Goal: Task Accomplishment & Management: Use online tool/utility

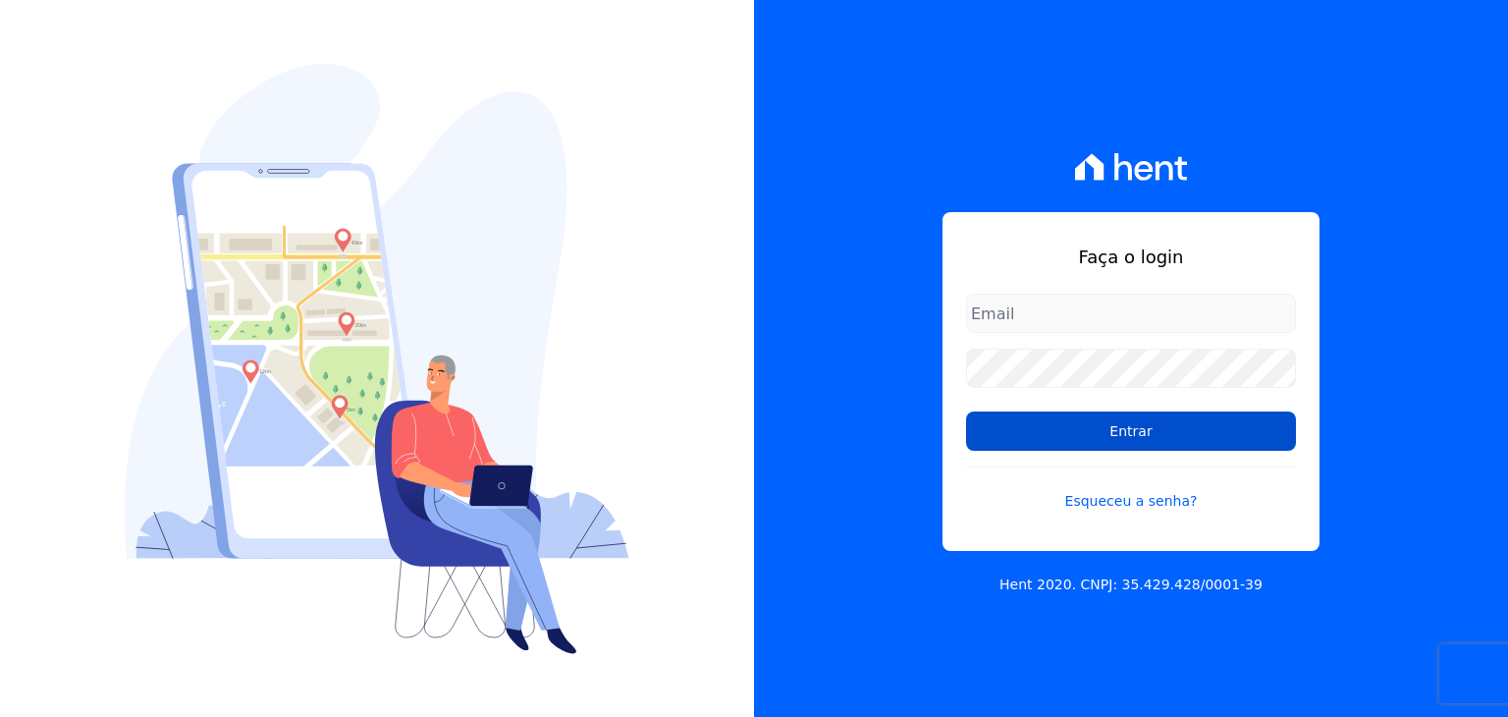
type input "[EMAIL_ADDRESS][DOMAIN_NAME]"
click at [1054, 411] on input "Entrar" at bounding box center [1131, 430] width 330 height 39
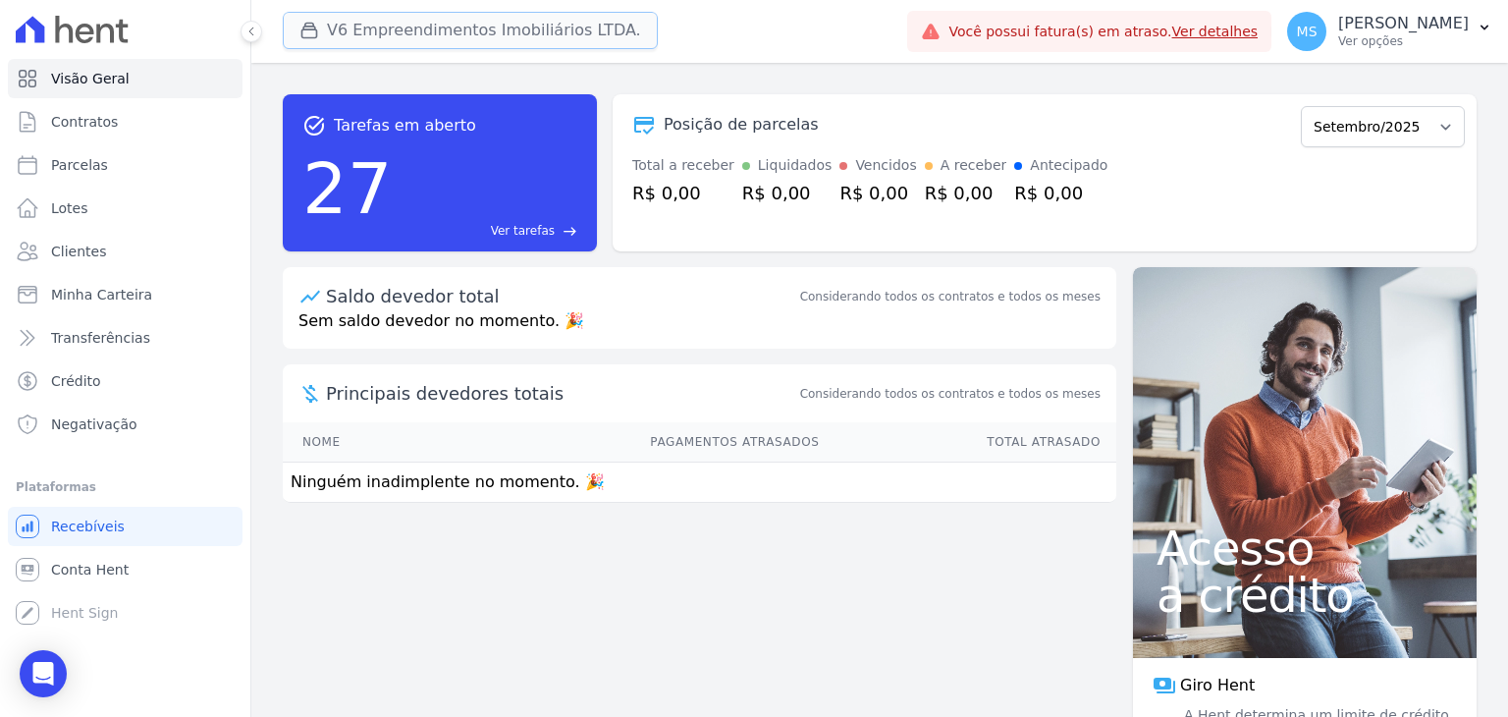
click at [409, 16] on button "V6 Empreendimentos Imobiliários LTDA." at bounding box center [470, 30] width 375 height 37
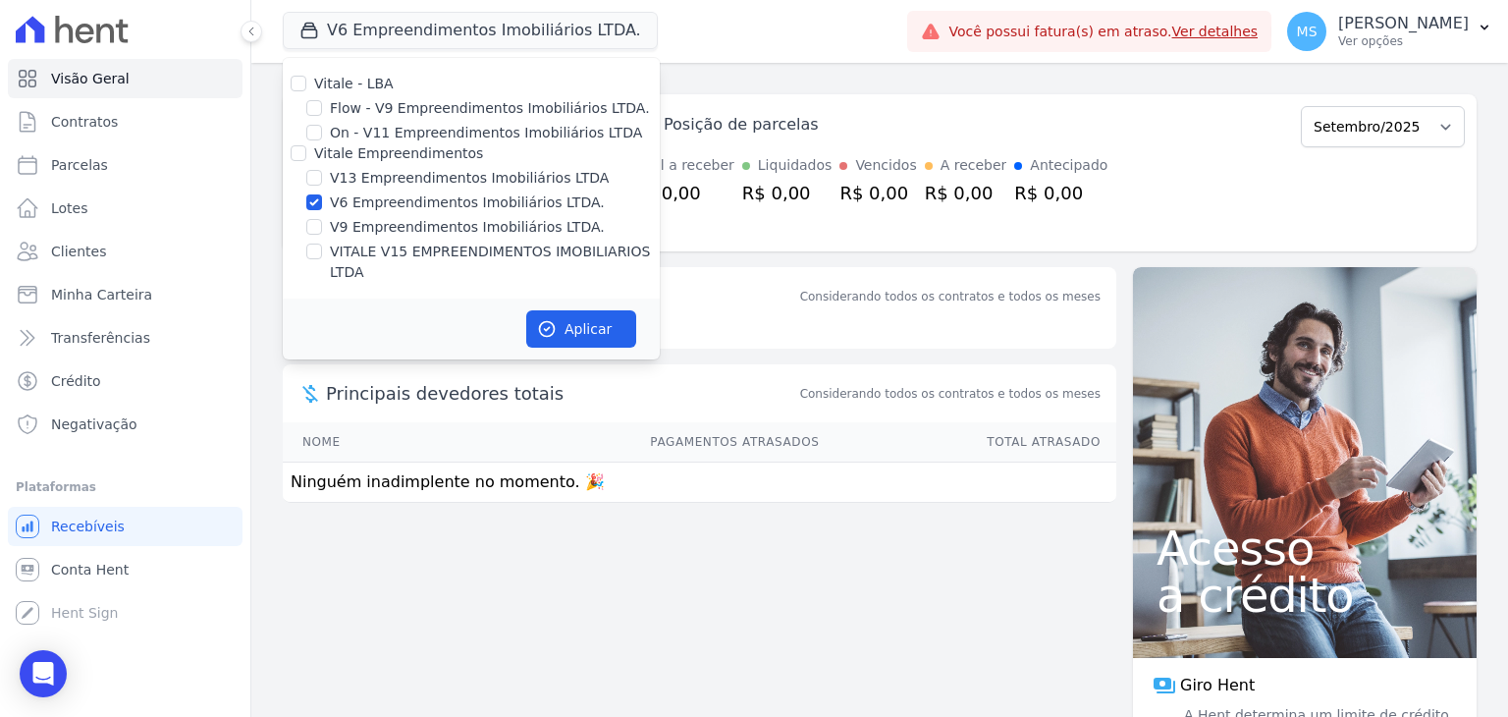
click at [314, 211] on div at bounding box center [314, 202] width 16 height 20
click at [317, 198] on input "V6 Empreendimentos Imobiliários LTDA." at bounding box center [314, 202] width 16 height 16
checkbox input "false"
click at [318, 179] on input "V13 Empreendimentos Imobiliários LTDA" at bounding box center [314, 178] width 16 height 16
checkbox input "true"
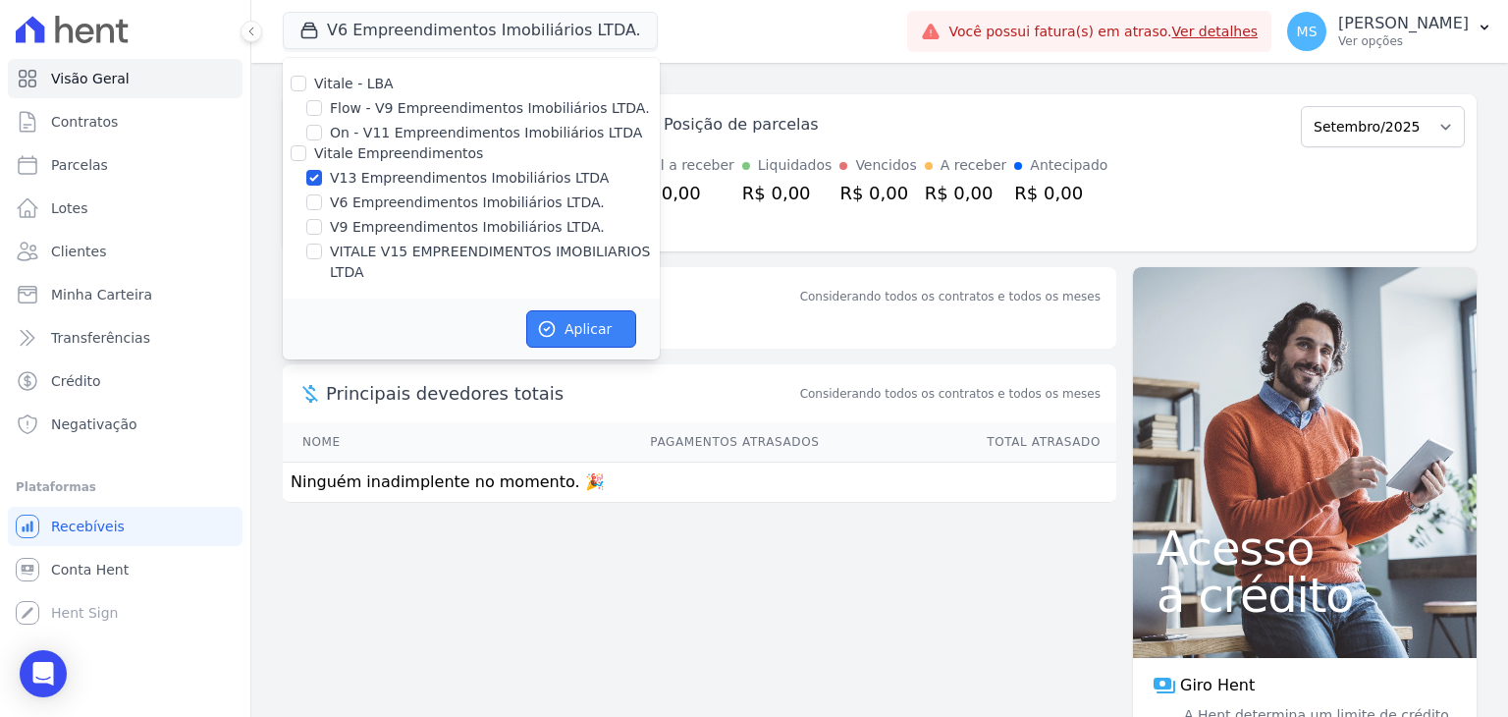
click at [584, 310] on button "Aplicar" at bounding box center [581, 328] width 110 height 37
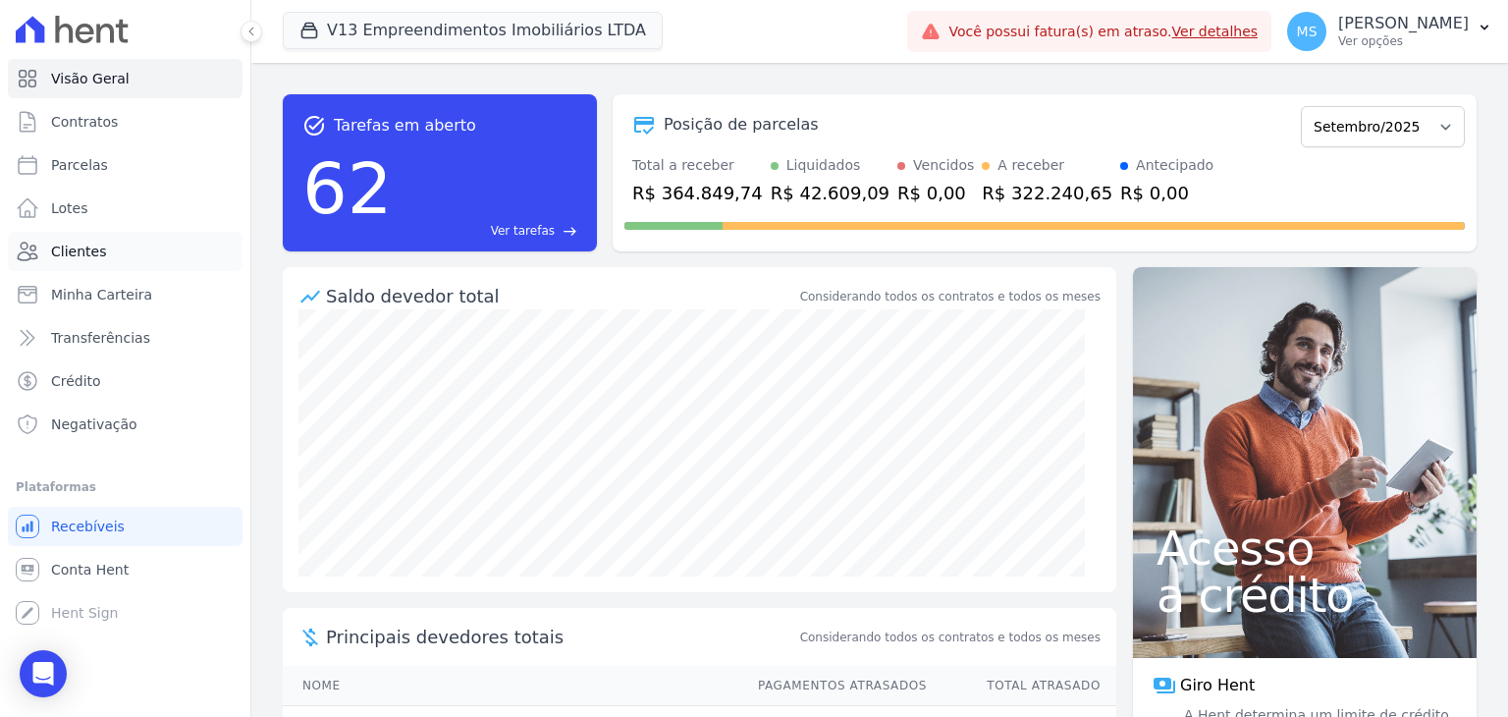
click at [69, 255] on span "Clientes" at bounding box center [78, 252] width 55 height 20
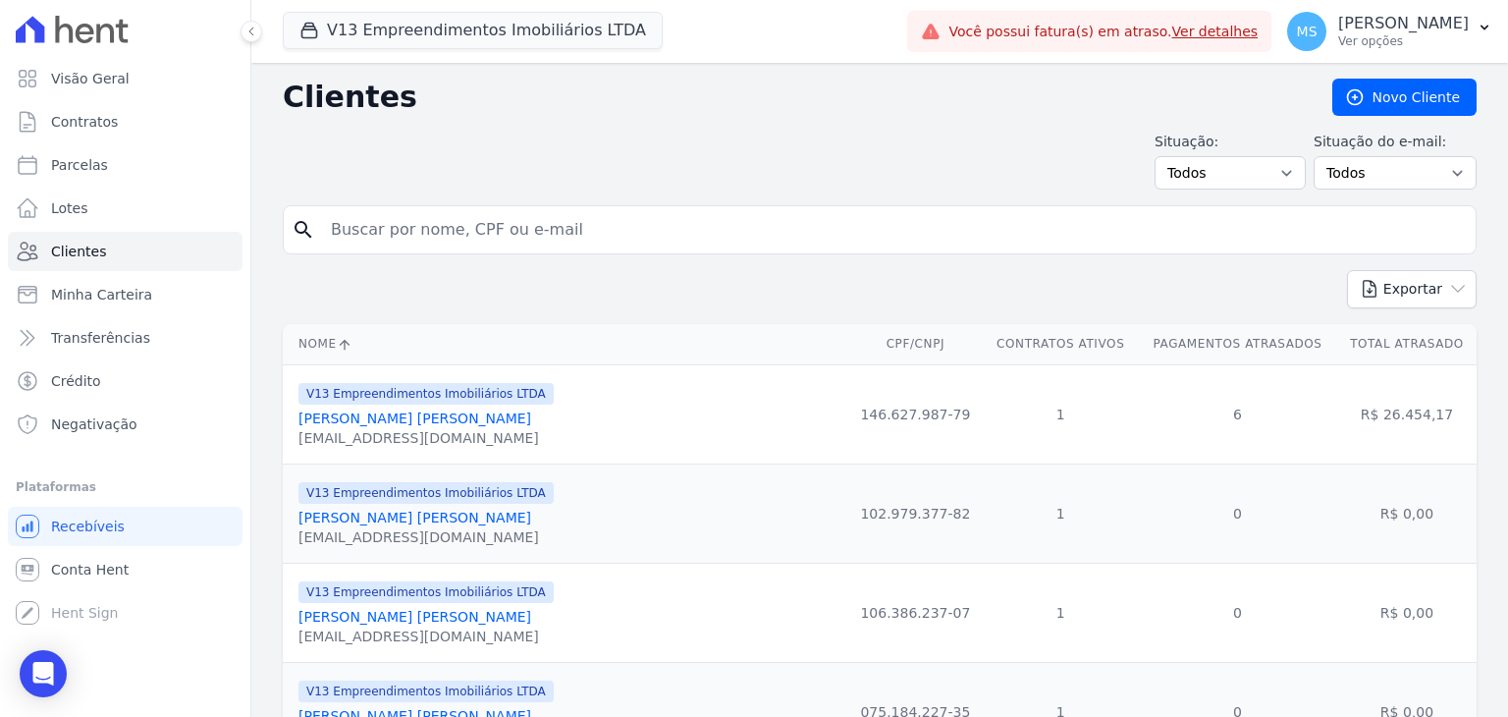
click at [387, 220] on input "search" at bounding box center [893, 229] width 1149 height 39
type input "thiago ribeiro"
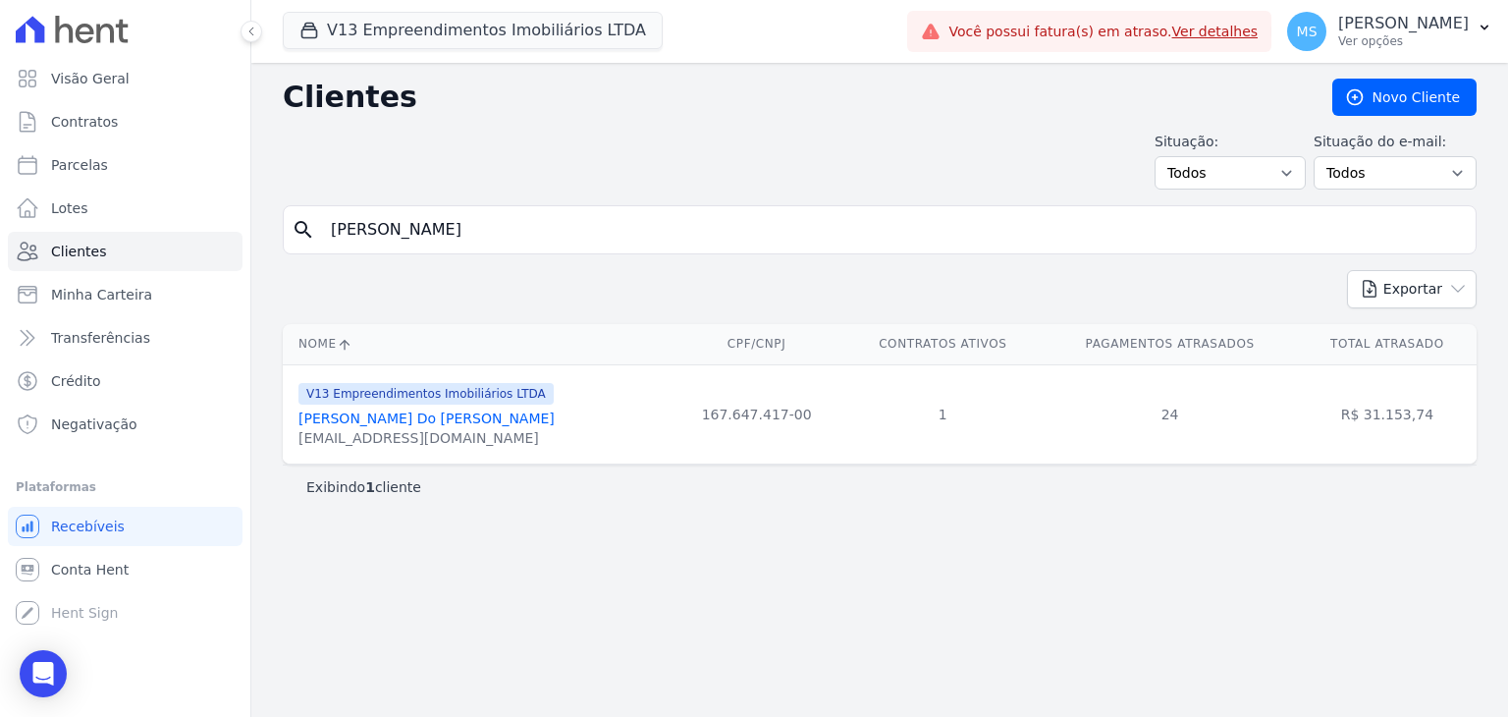
click at [424, 423] on link "[PERSON_NAME] Do [PERSON_NAME]" at bounding box center [427, 418] width 256 height 16
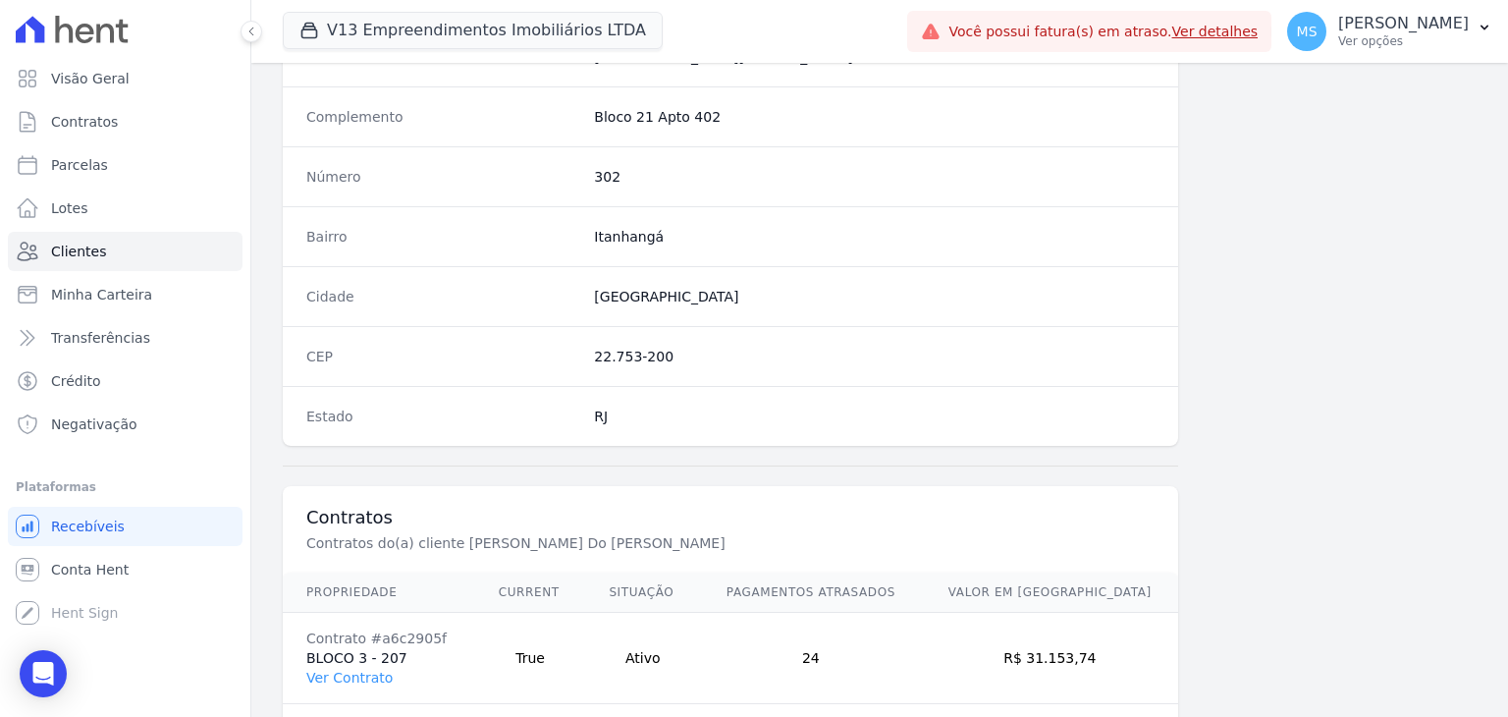
scroll to position [1115, 0]
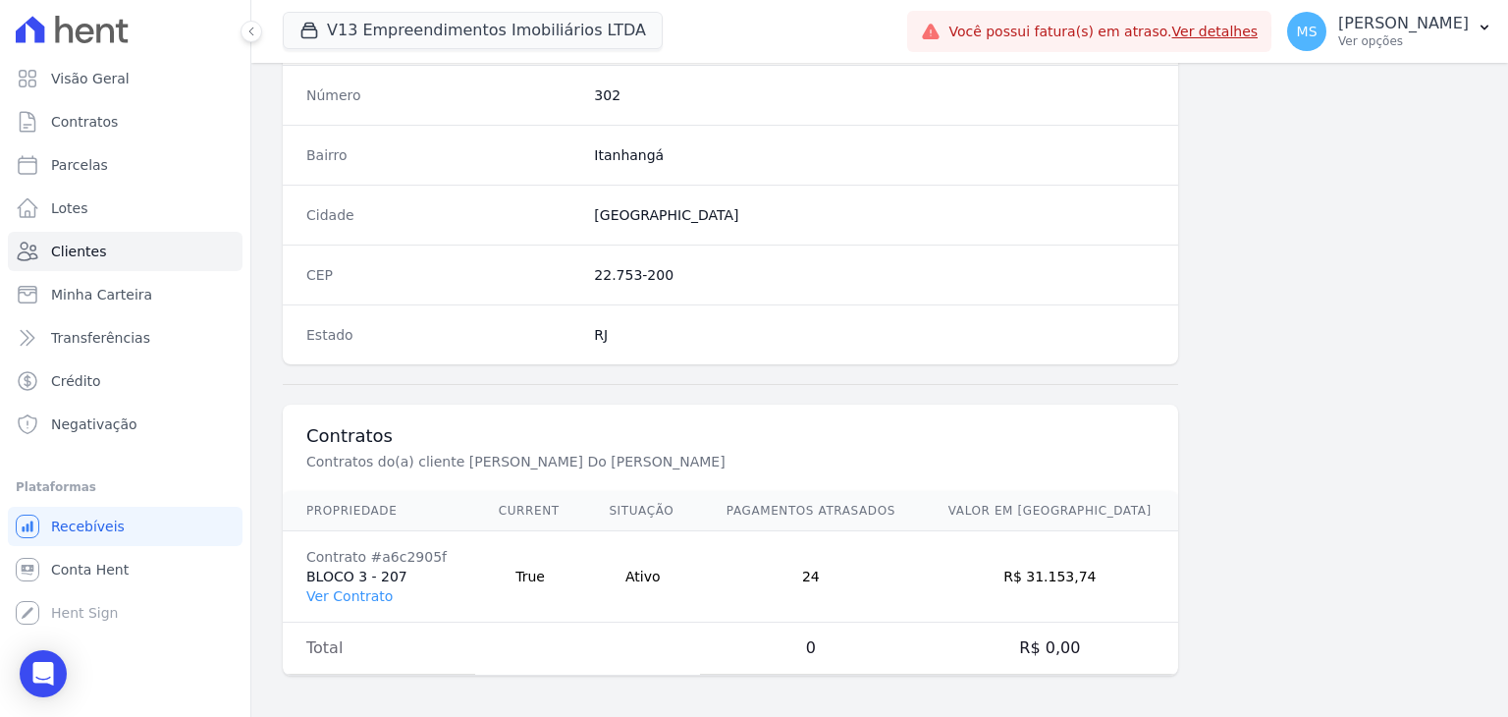
click at [385, 587] on td "Contrato #a6c2905f BLOCO 3 - 207 Ver Contrato" at bounding box center [379, 576] width 192 height 91
click at [373, 588] on link "Ver Contrato" at bounding box center [349, 596] width 86 height 16
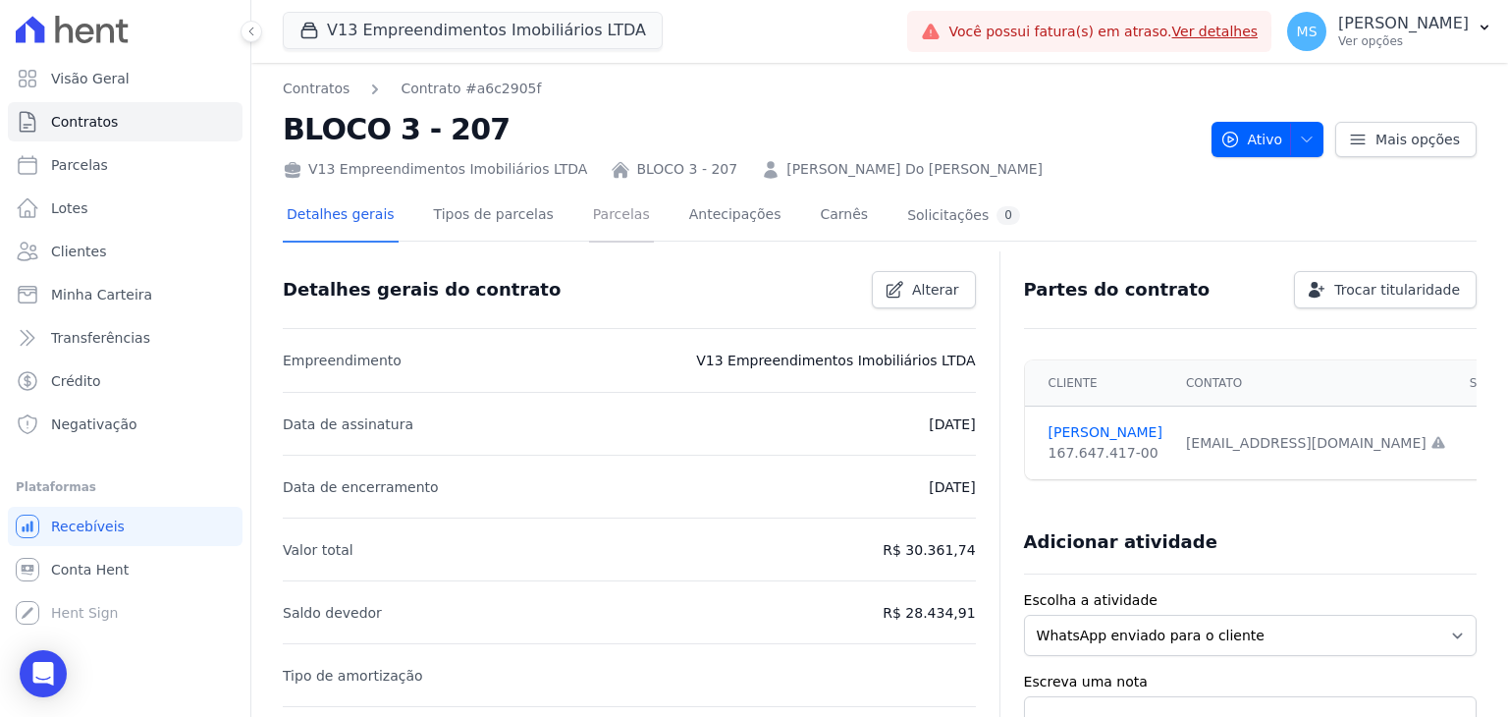
click at [602, 205] on link "Parcelas" at bounding box center [621, 216] width 65 height 52
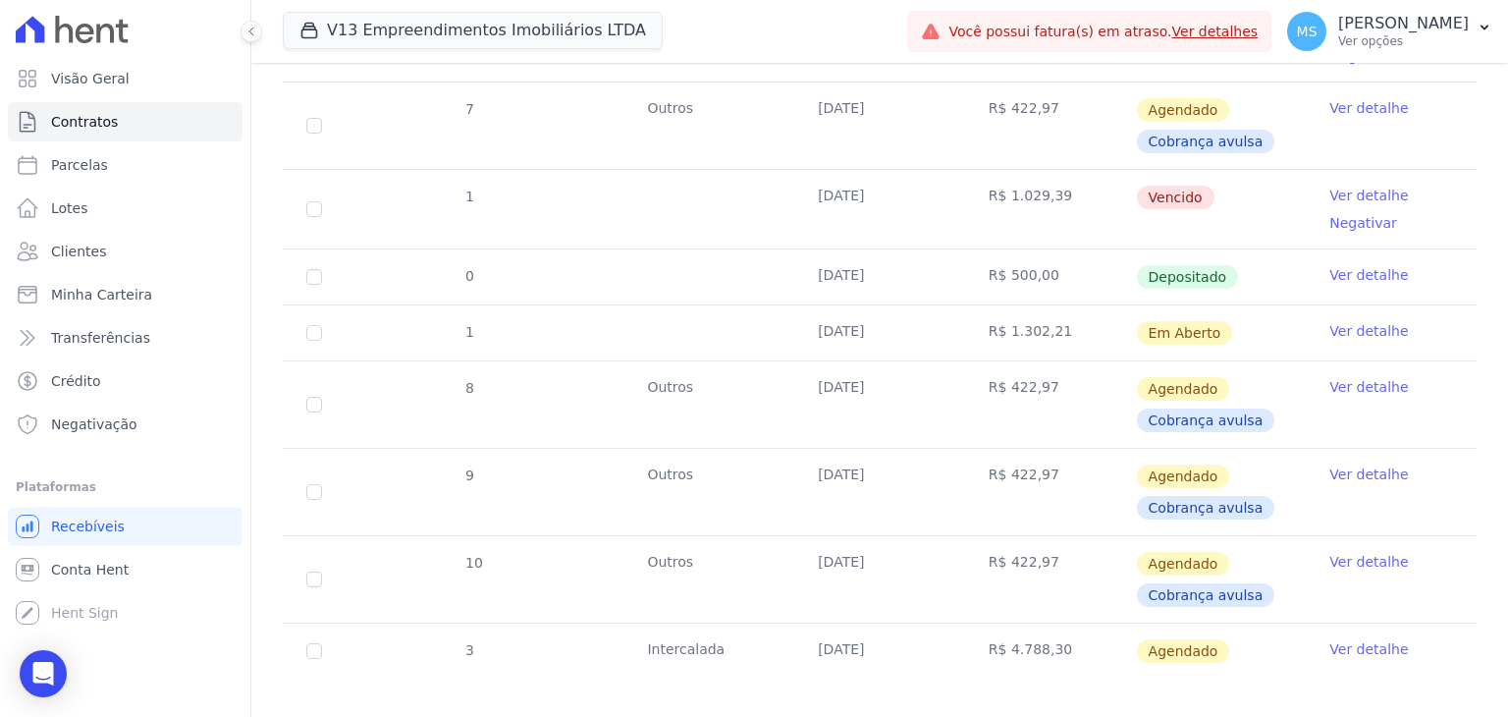
scroll to position [1996, 0]
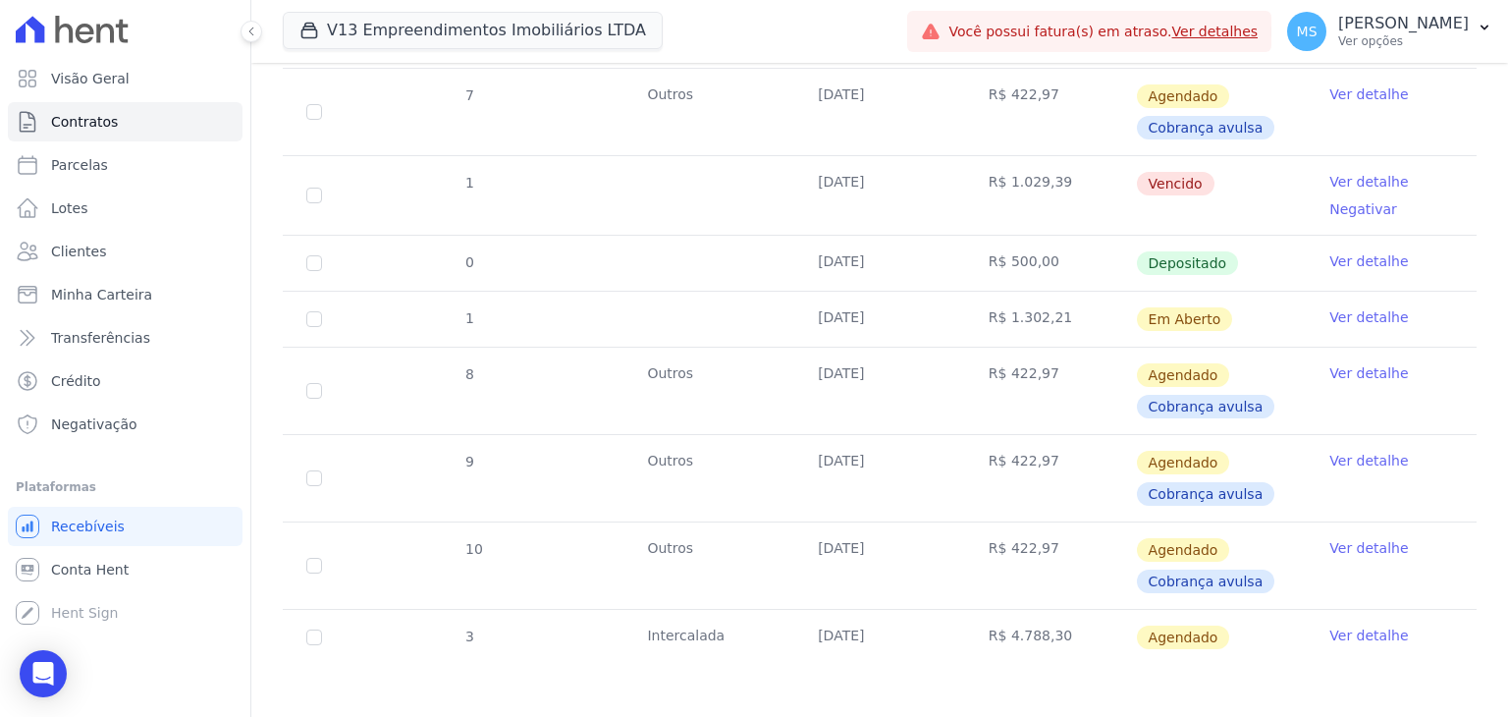
click at [1330, 317] on link "Ver detalhe" at bounding box center [1369, 317] width 79 height 20
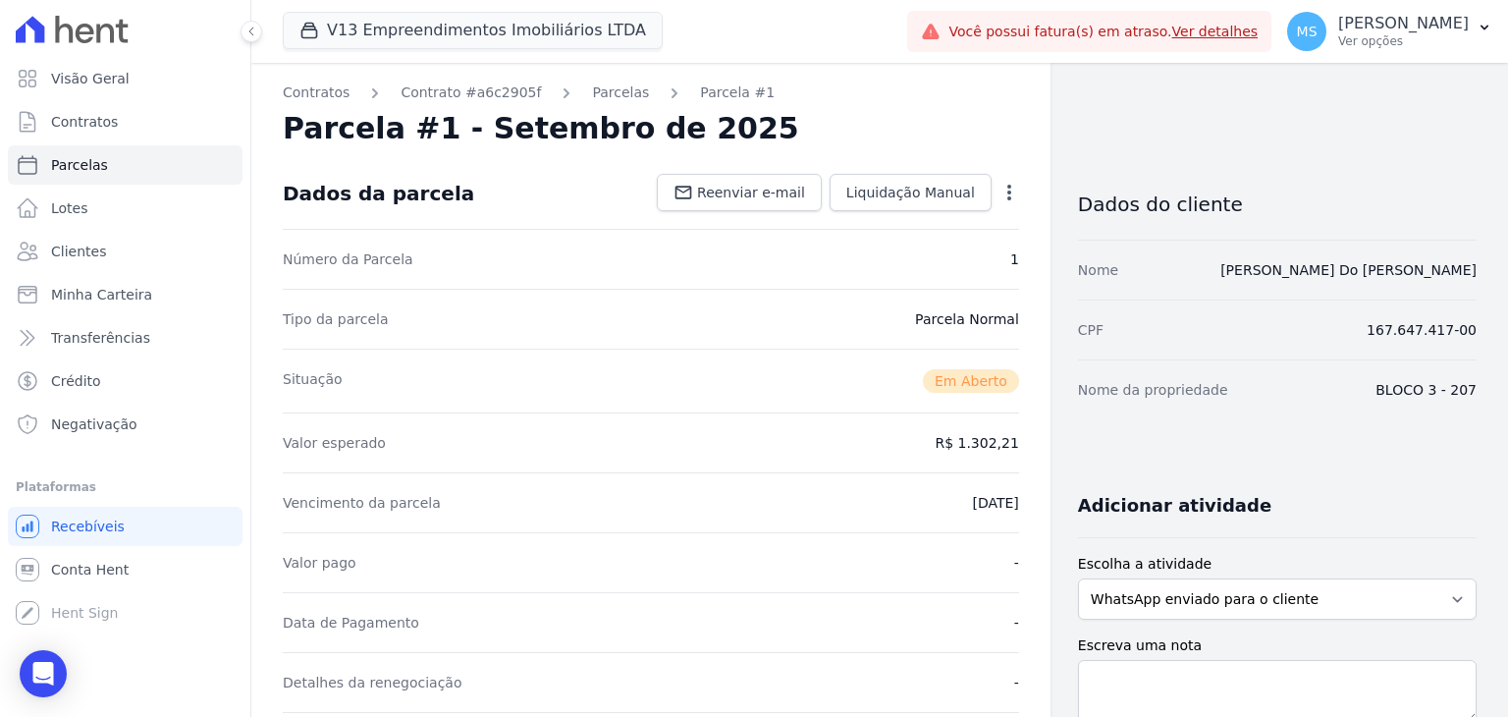
click at [1000, 183] on icon "button" at bounding box center [1010, 193] width 20 height 20
click at [928, 266] on link "Cancelar Cobrança" at bounding box center [925, 254] width 173 height 35
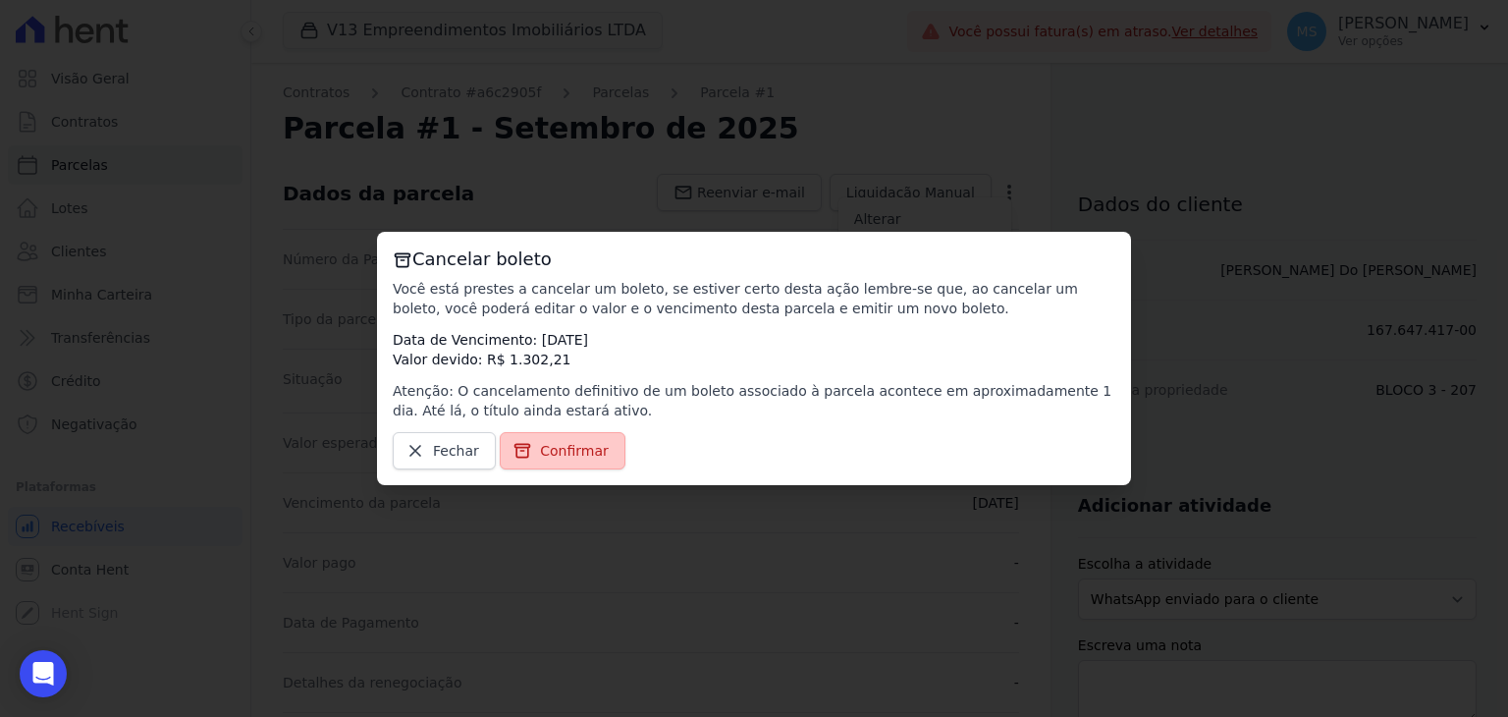
click at [575, 442] on span "Confirmar" at bounding box center [574, 451] width 69 height 20
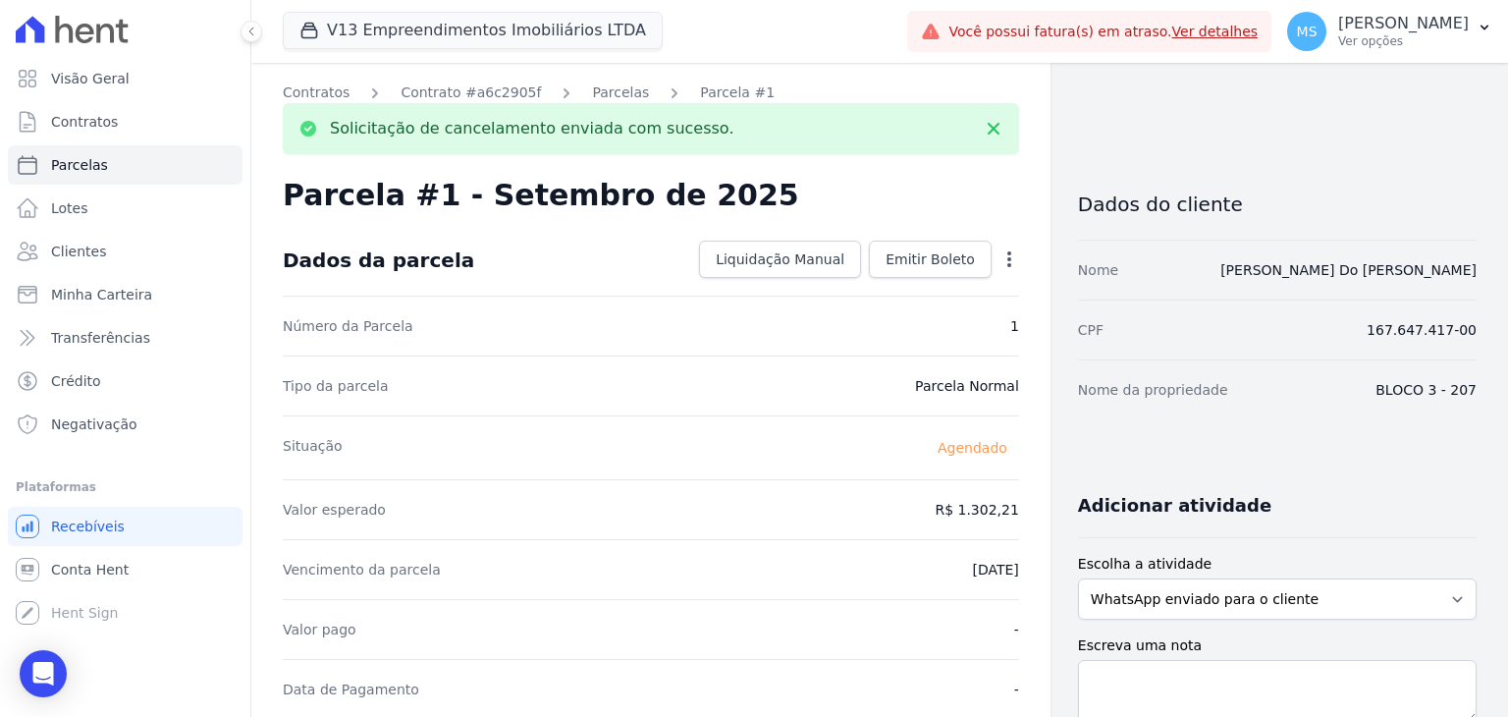
click at [593, 98] on link "Parcelas" at bounding box center [620, 92] width 57 height 21
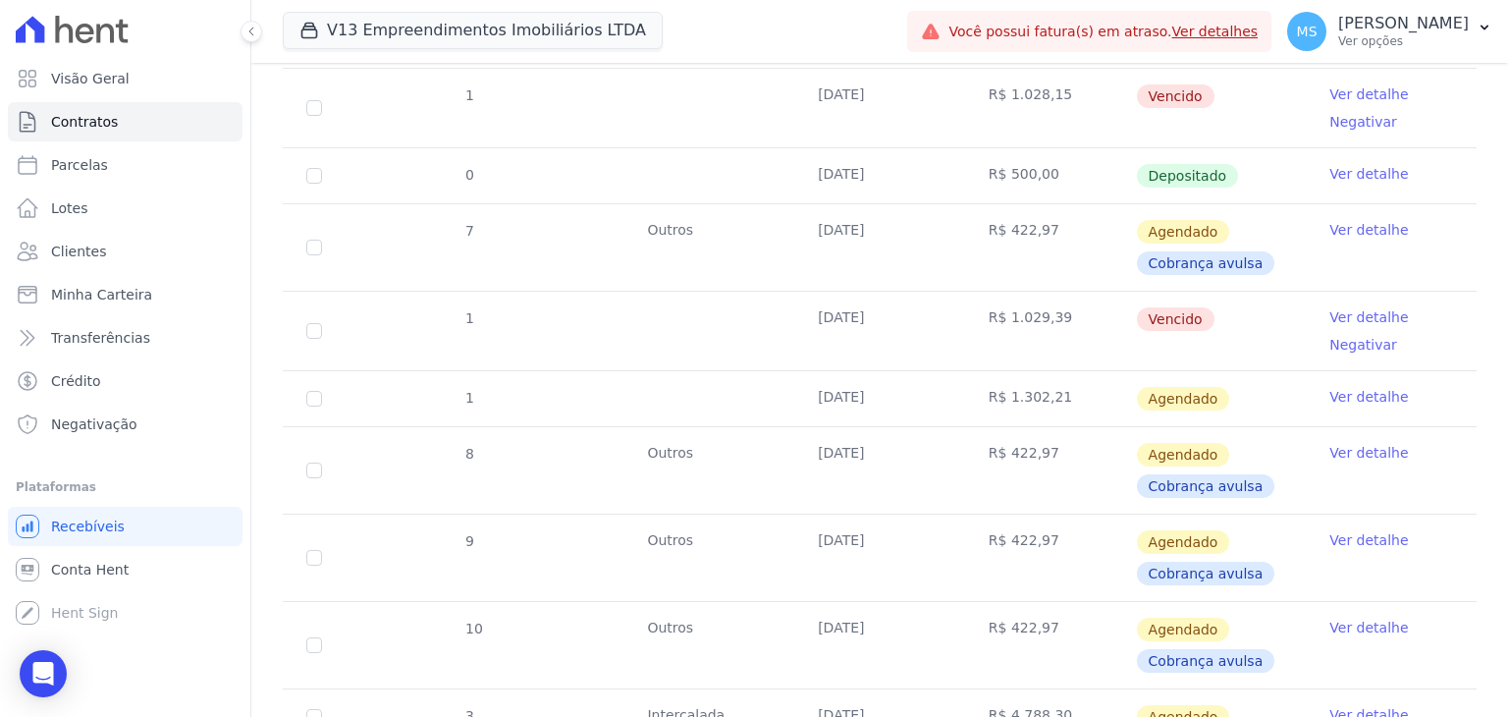
scroll to position [1964, 0]
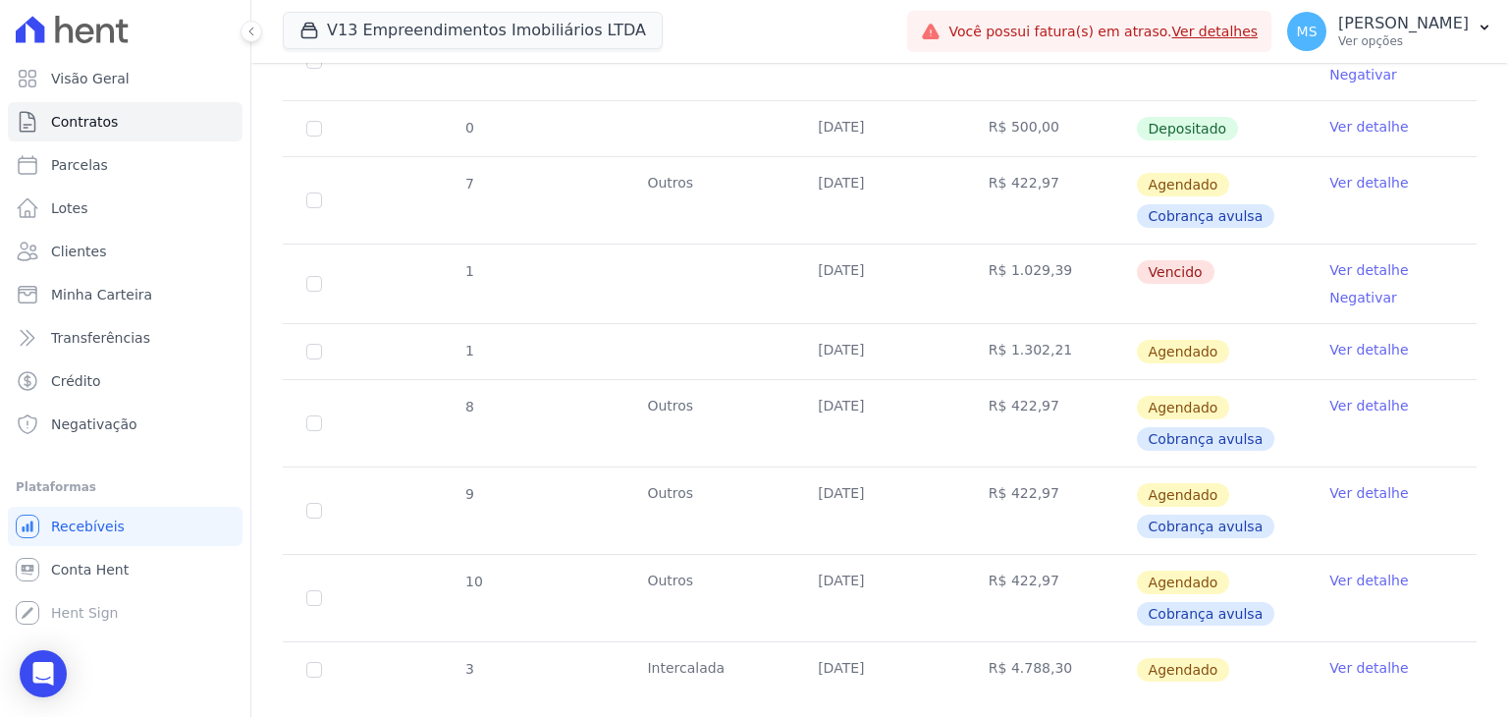
click at [1331, 396] on link "Ver detalhe" at bounding box center [1369, 406] width 79 height 20
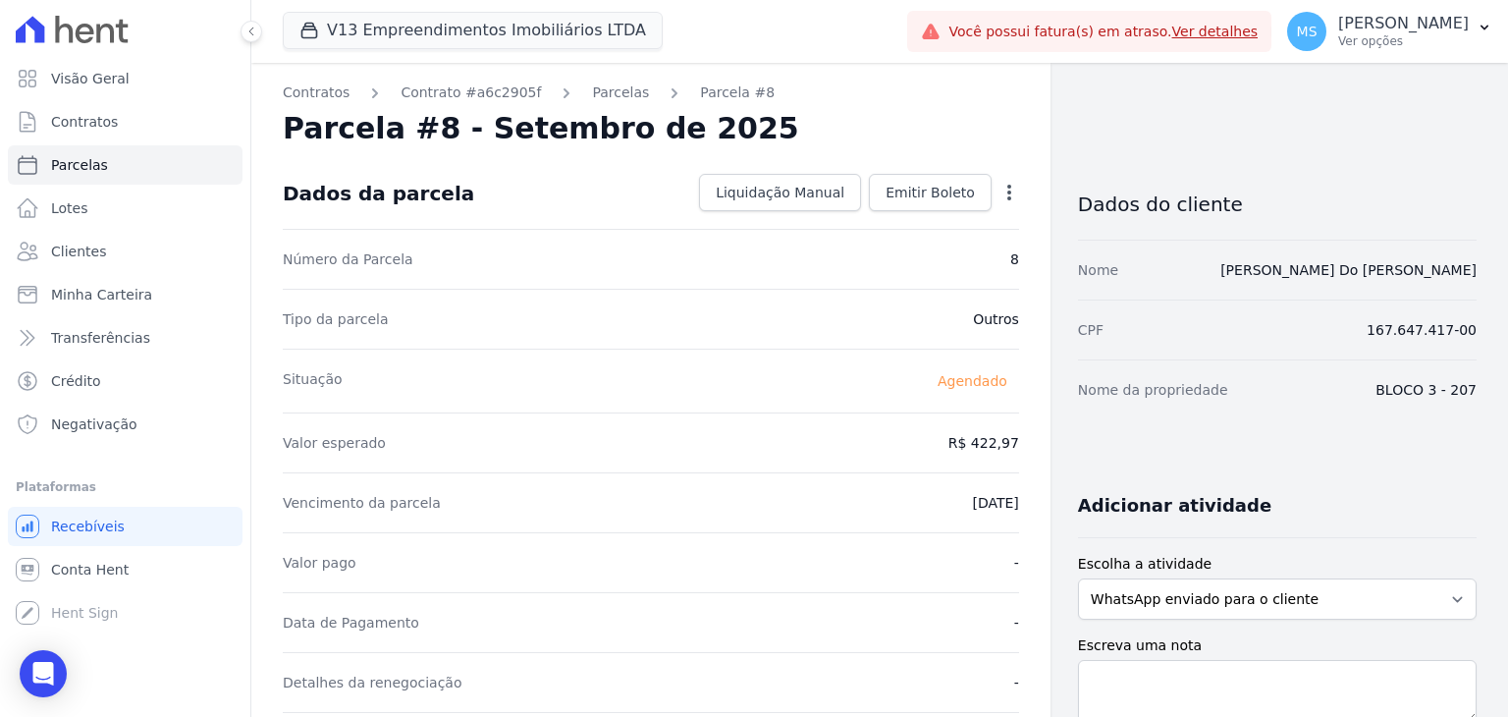
click at [1002, 186] on icon "button" at bounding box center [1010, 193] width 20 height 20
click at [874, 414] on div "Valor esperado R$ 422,97" at bounding box center [651, 442] width 736 height 60
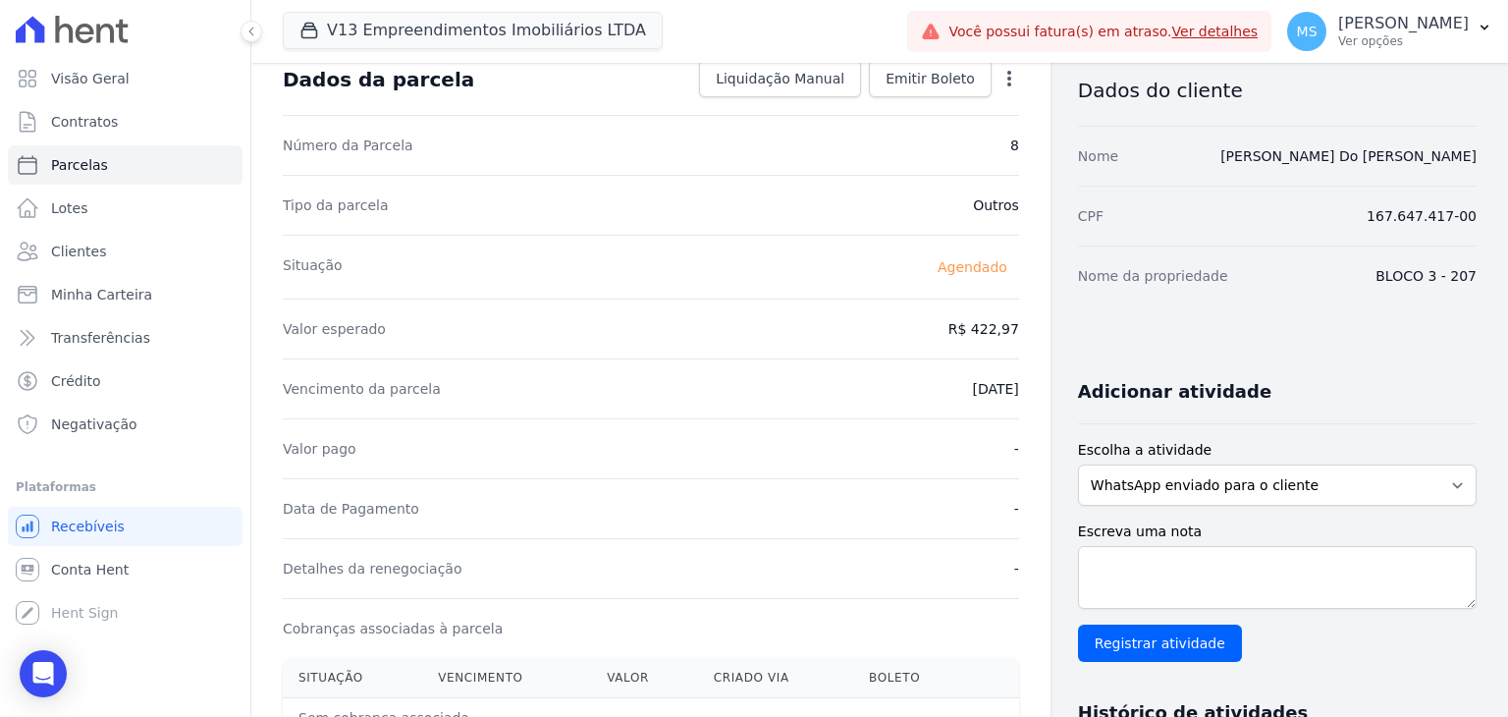
scroll to position [196, 0]
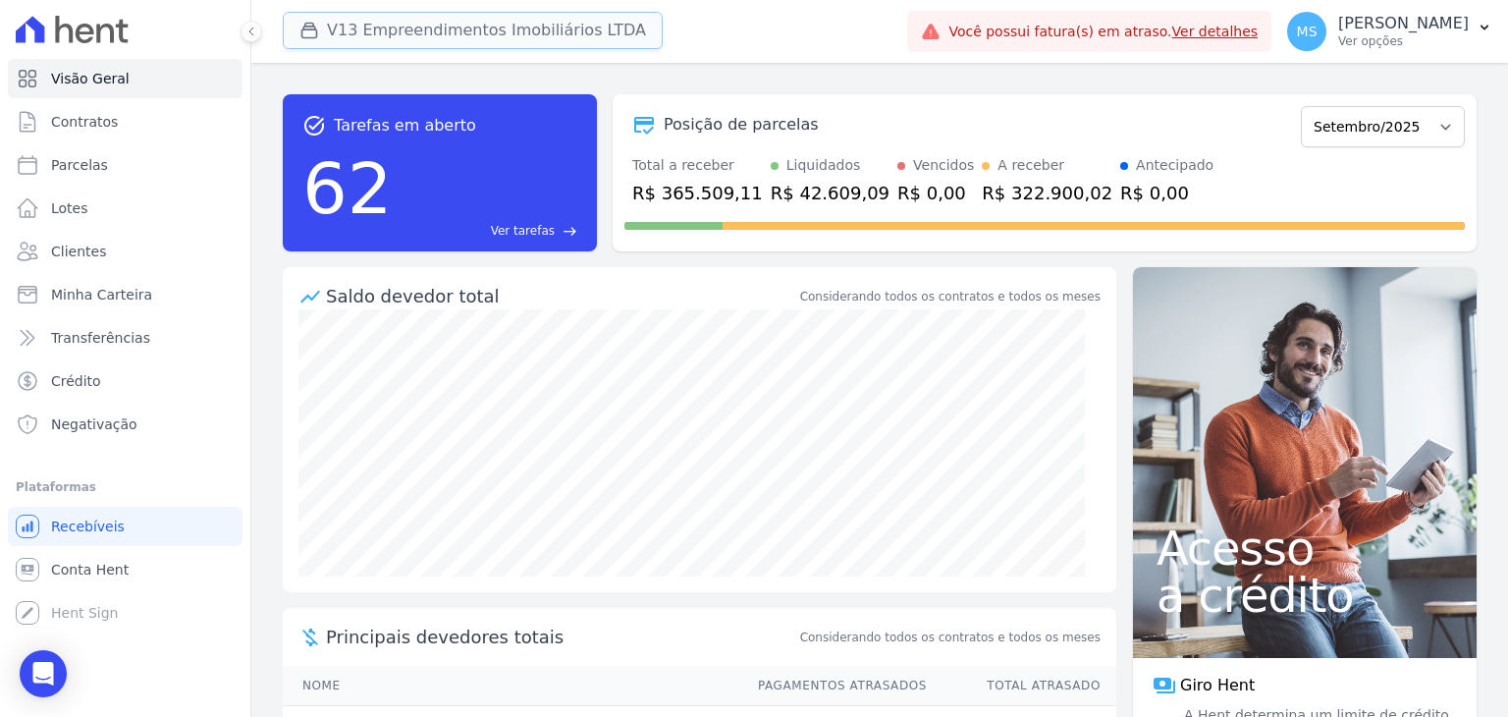
click at [397, 21] on button "V13 Empreendimentos Imobiliários LTDA" at bounding box center [473, 30] width 380 height 37
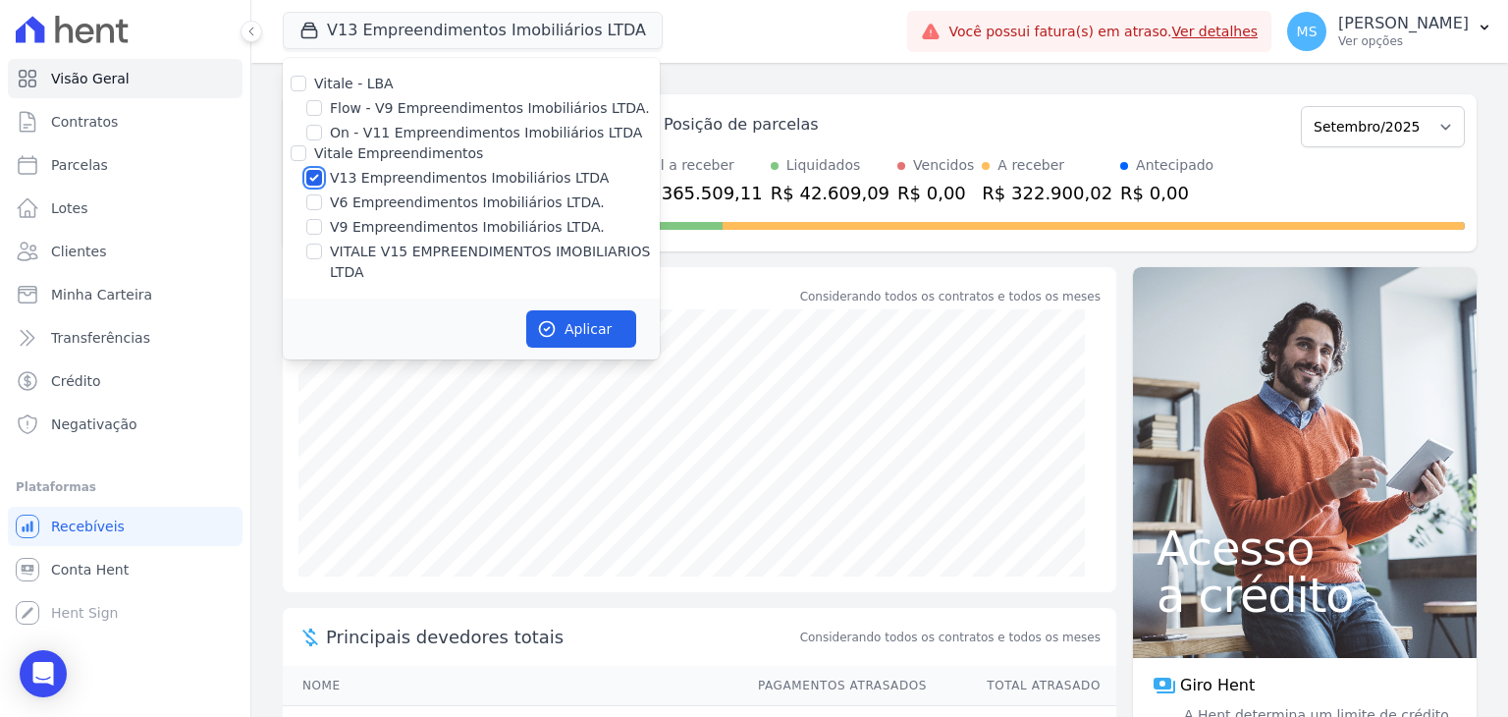
click at [321, 175] on input "V13 Empreendimentos Imobiliários LTDA" at bounding box center [314, 178] width 16 height 16
checkbox input "false"
click at [319, 254] on input "VITALE V15 EMPREENDIMENTOS IMOBILIARIOS LTDA" at bounding box center [314, 252] width 16 height 16
checkbox input "true"
click at [581, 310] on button "Aplicar" at bounding box center [581, 328] width 110 height 37
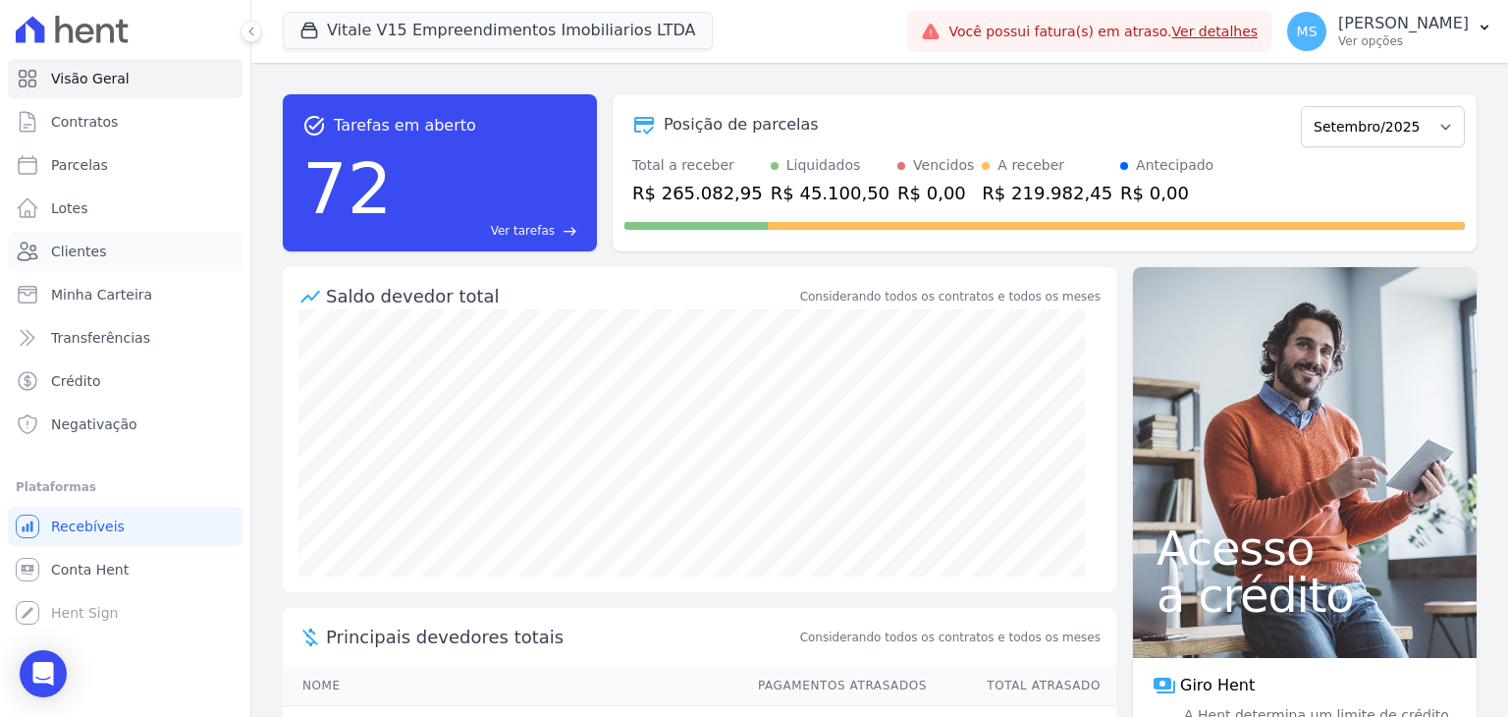
click at [43, 252] on link "Clientes" at bounding box center [125, 251] width 235 height 39
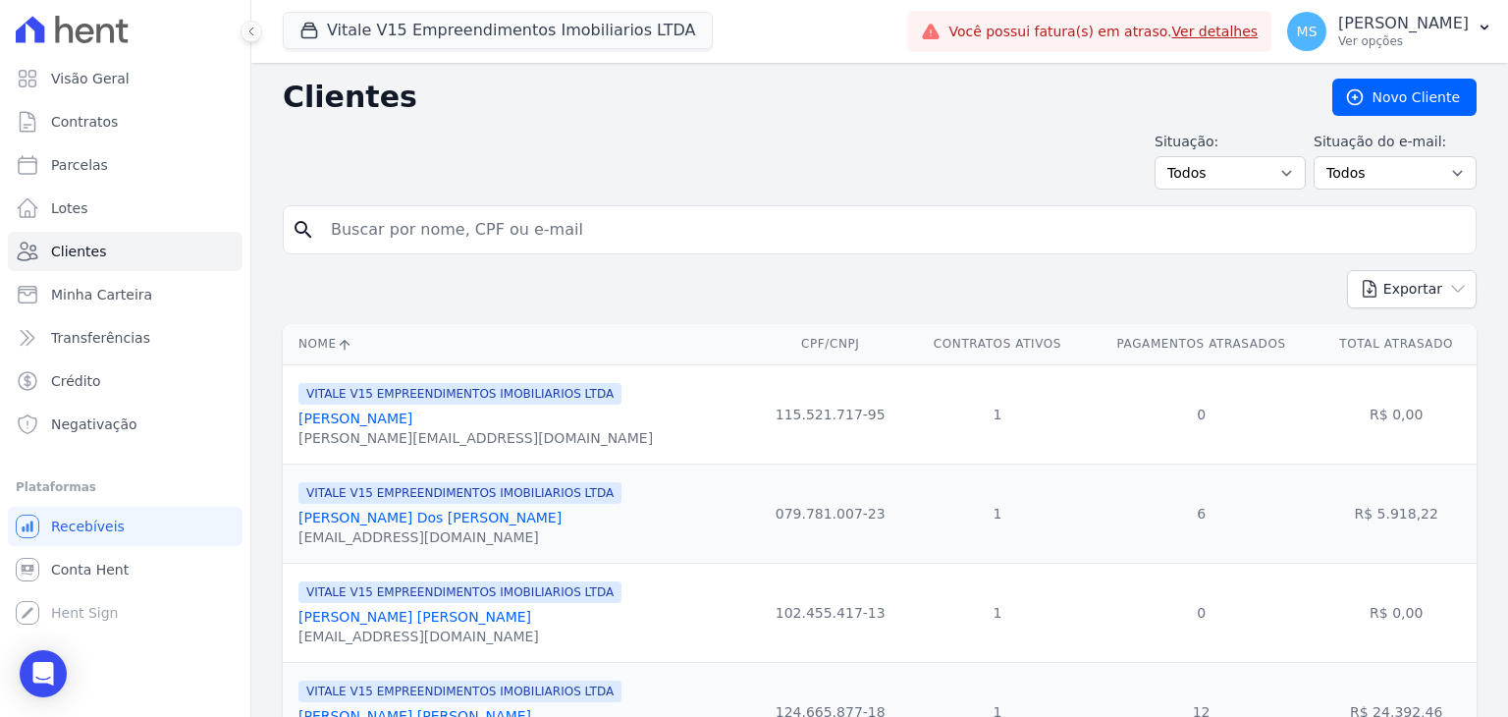
click at [380, 222] on input "search" at bounding box center [893, 229] width 1149 height 39
type input "[PERSON_NAME]"
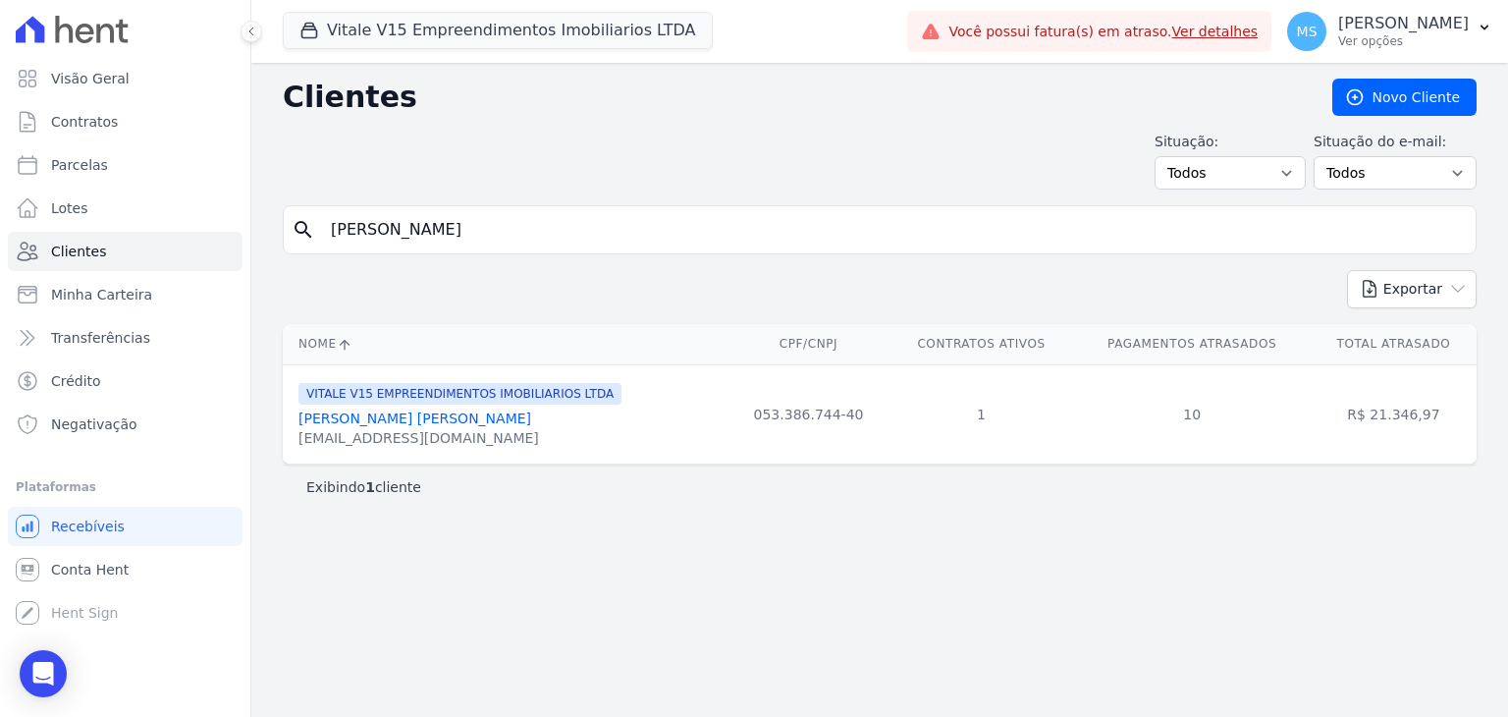
click at [501, 417] on link "[PERSON_NAME] [PERSON_NAME]" at bounding box center [415, 418] width 233 height 16
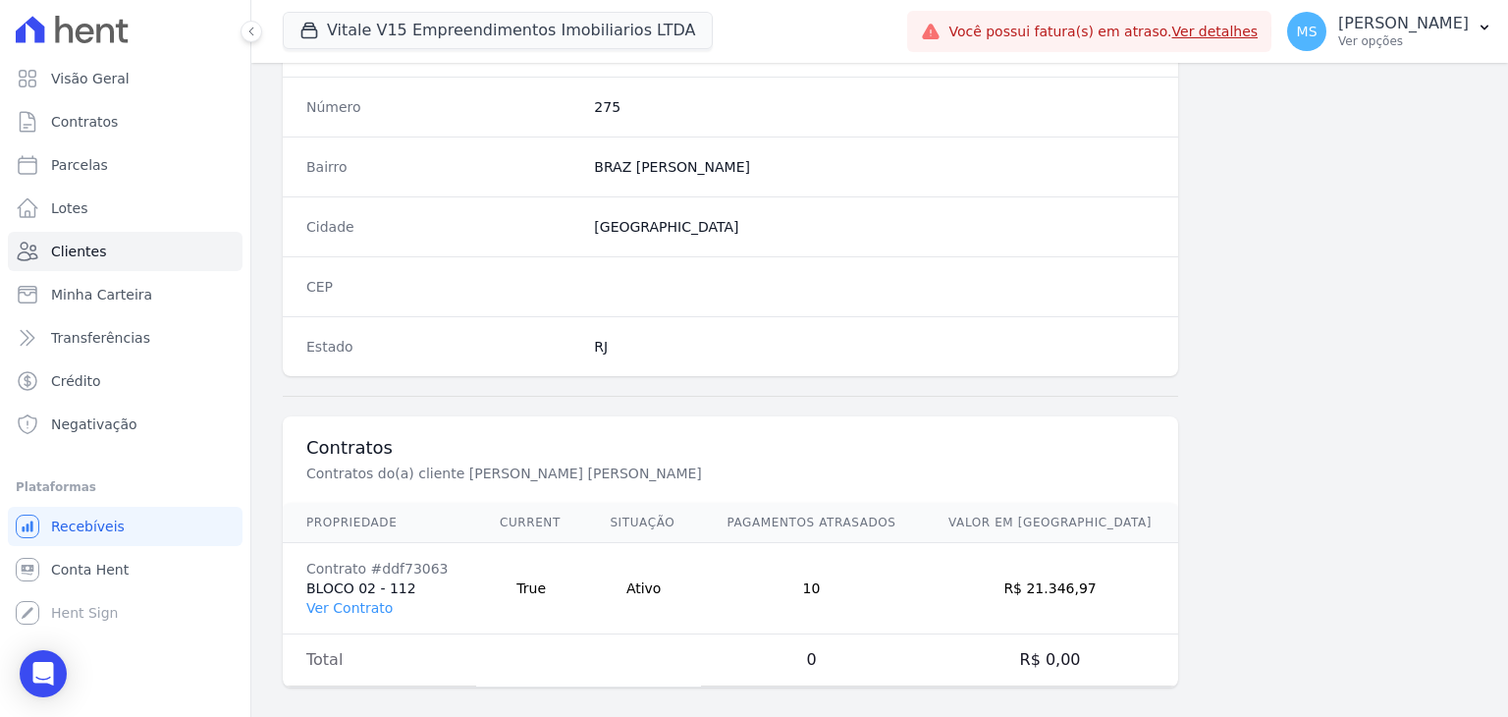
scroll to position [1115, 0]
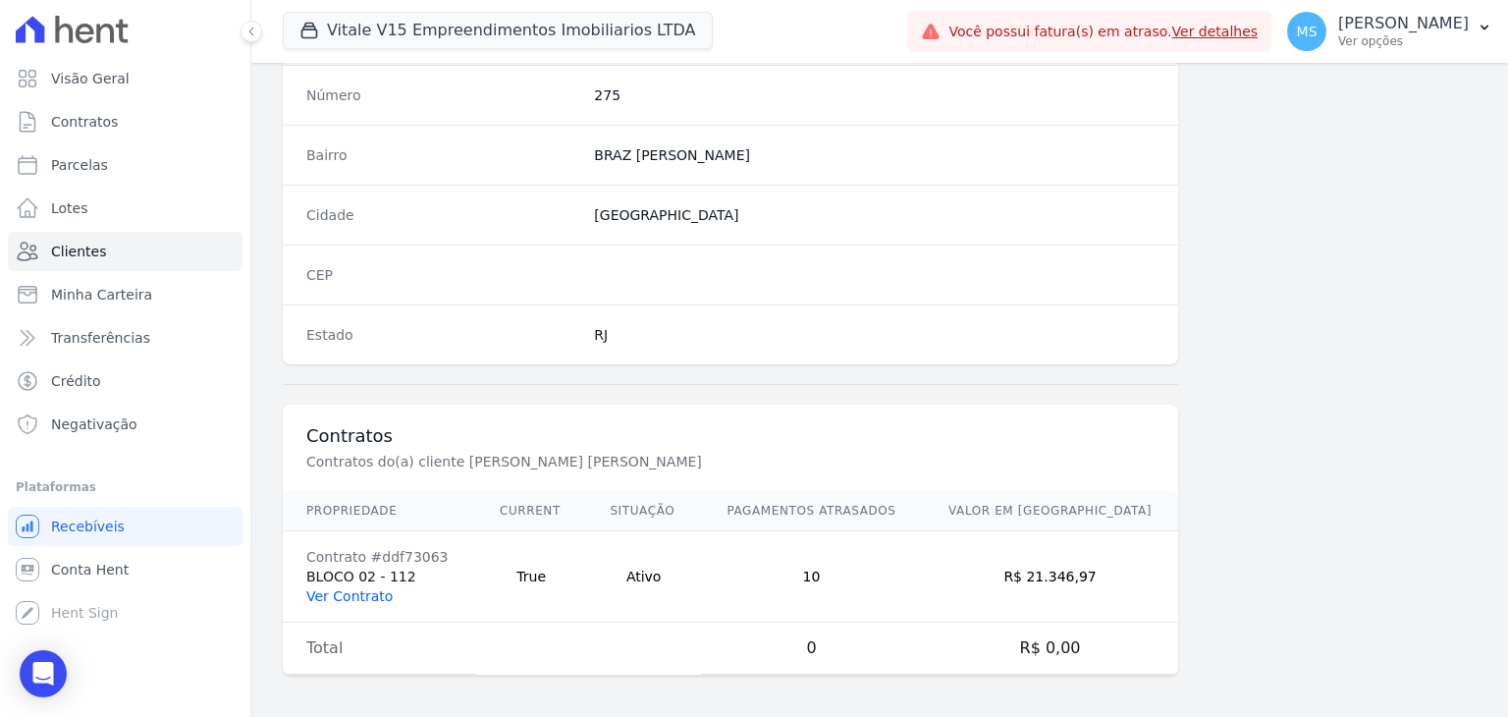
click at [342, 592] on link "Ver Contrato" at bounding box center [349, 596] width 86 height 16
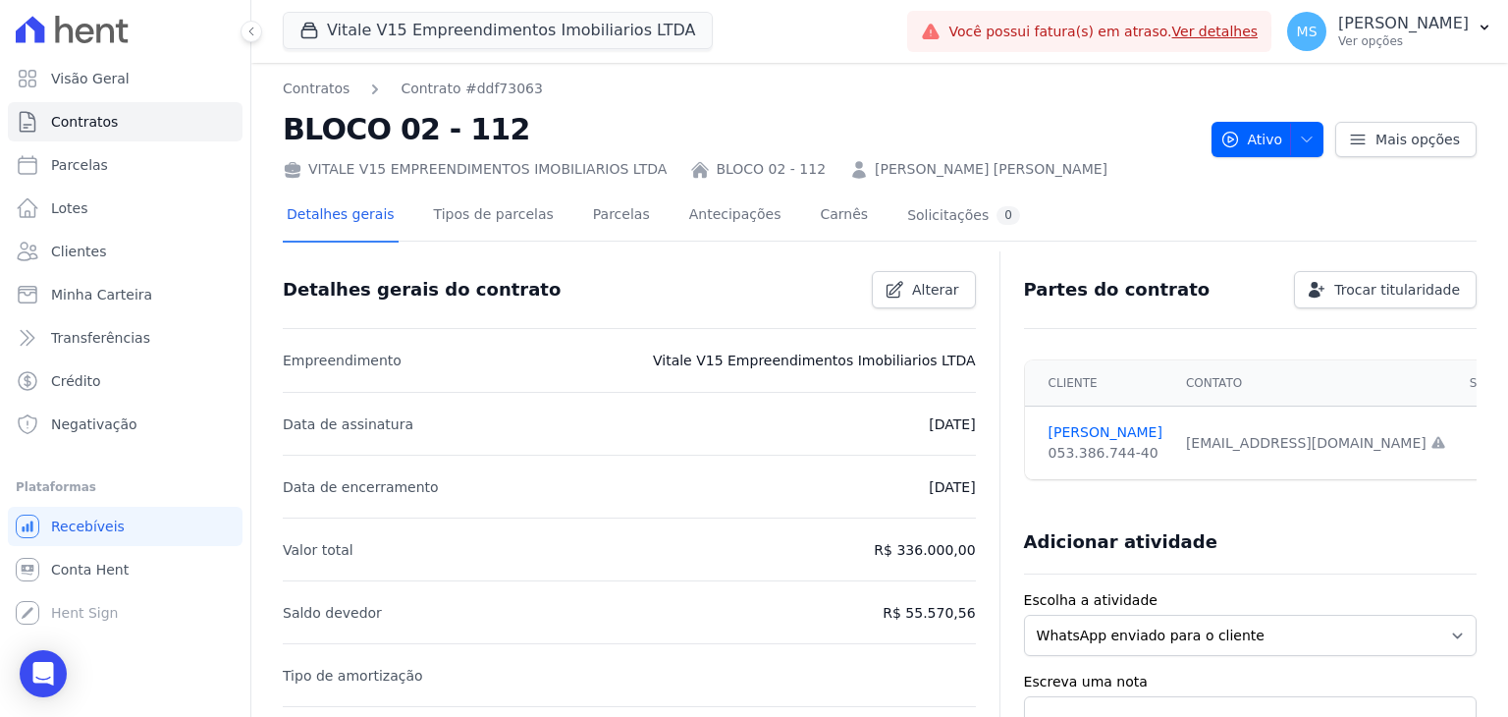
click at [626, 225] on div "Detalhes gerais Tipos de parcelas [GEOGRAPHIC_DATA] Antecipações [PERSON_NAME] …" at bounding box center [653, 216] width 741 height 52
click at [589, 222] on link "Parcelas" at bounding box center [621, 216] width 65 height 52
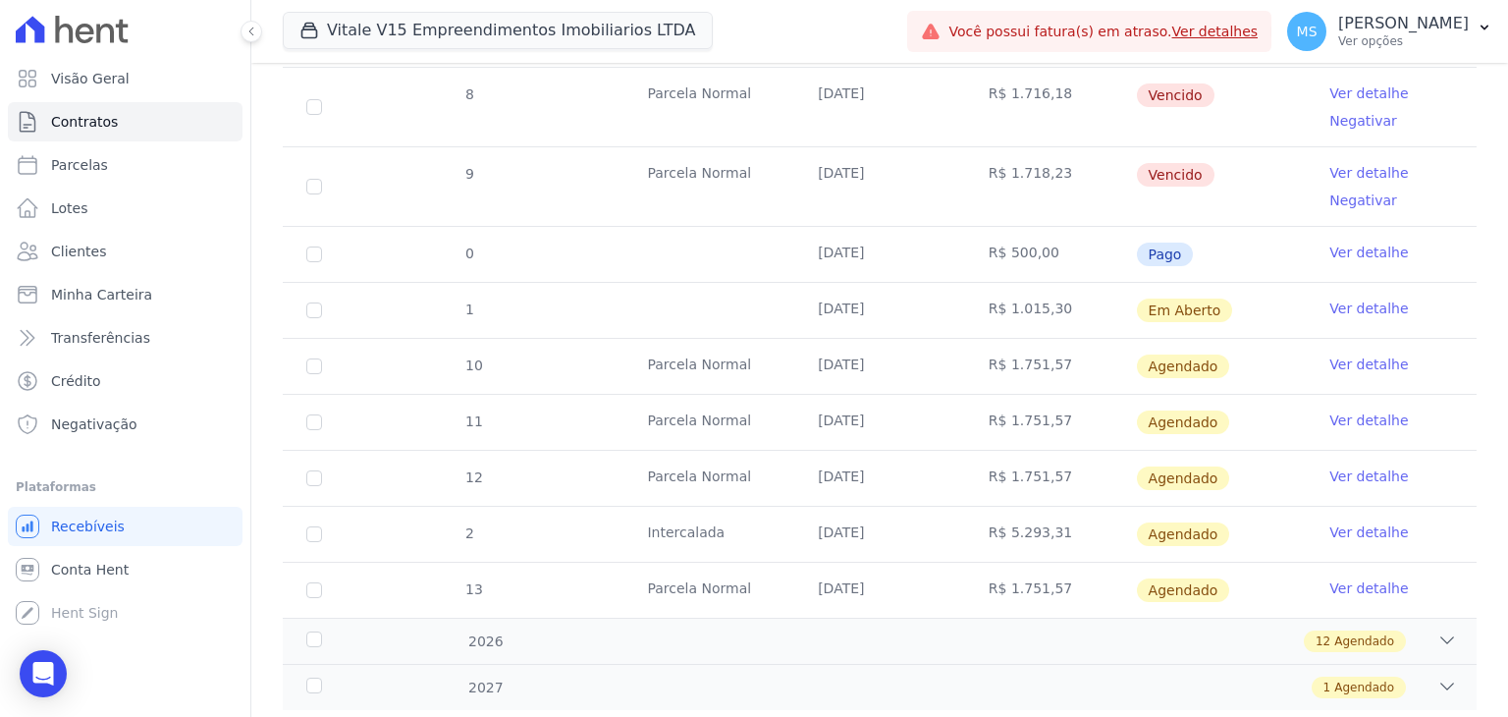
scroll to position [1181, 0]
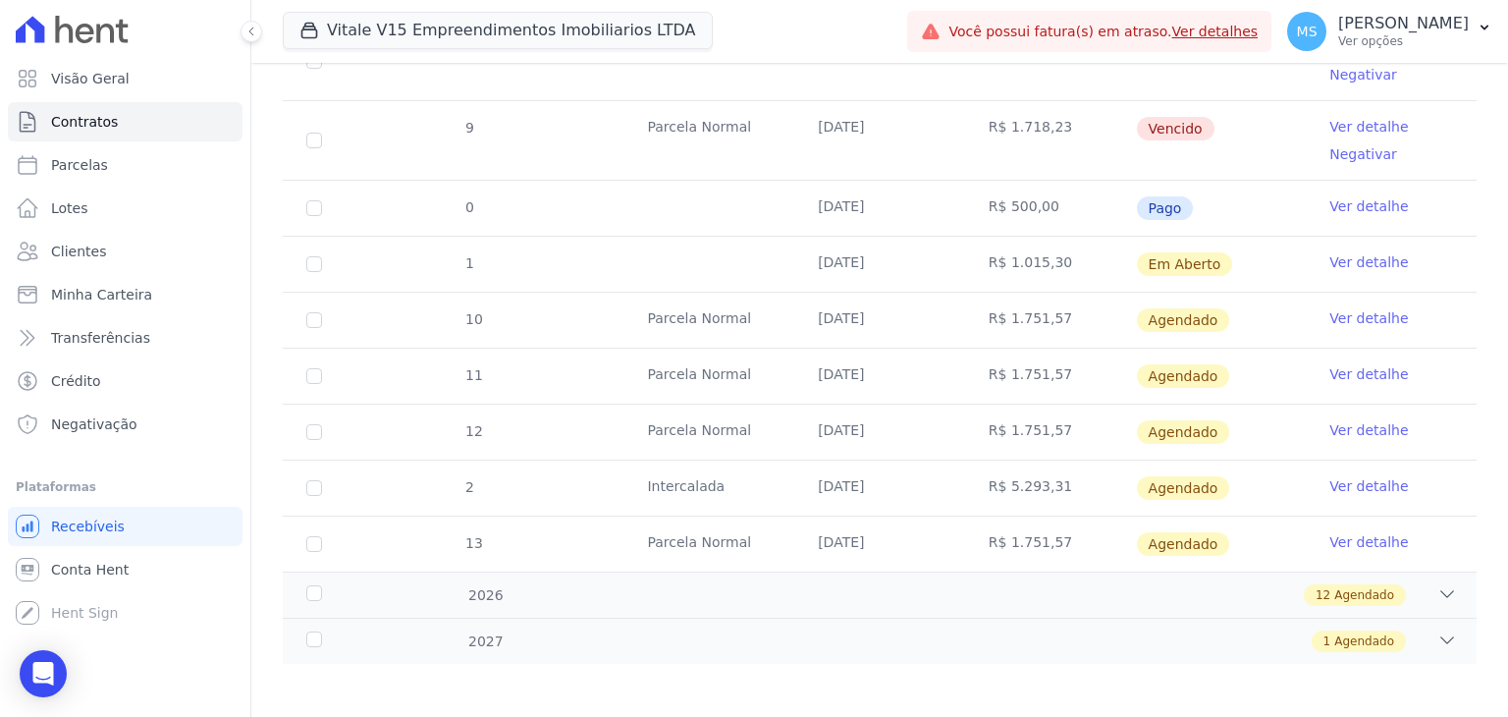
click at [1363, 266] on link "Ver detalhe" at bounding box center [1369, 262] width 79 height 20
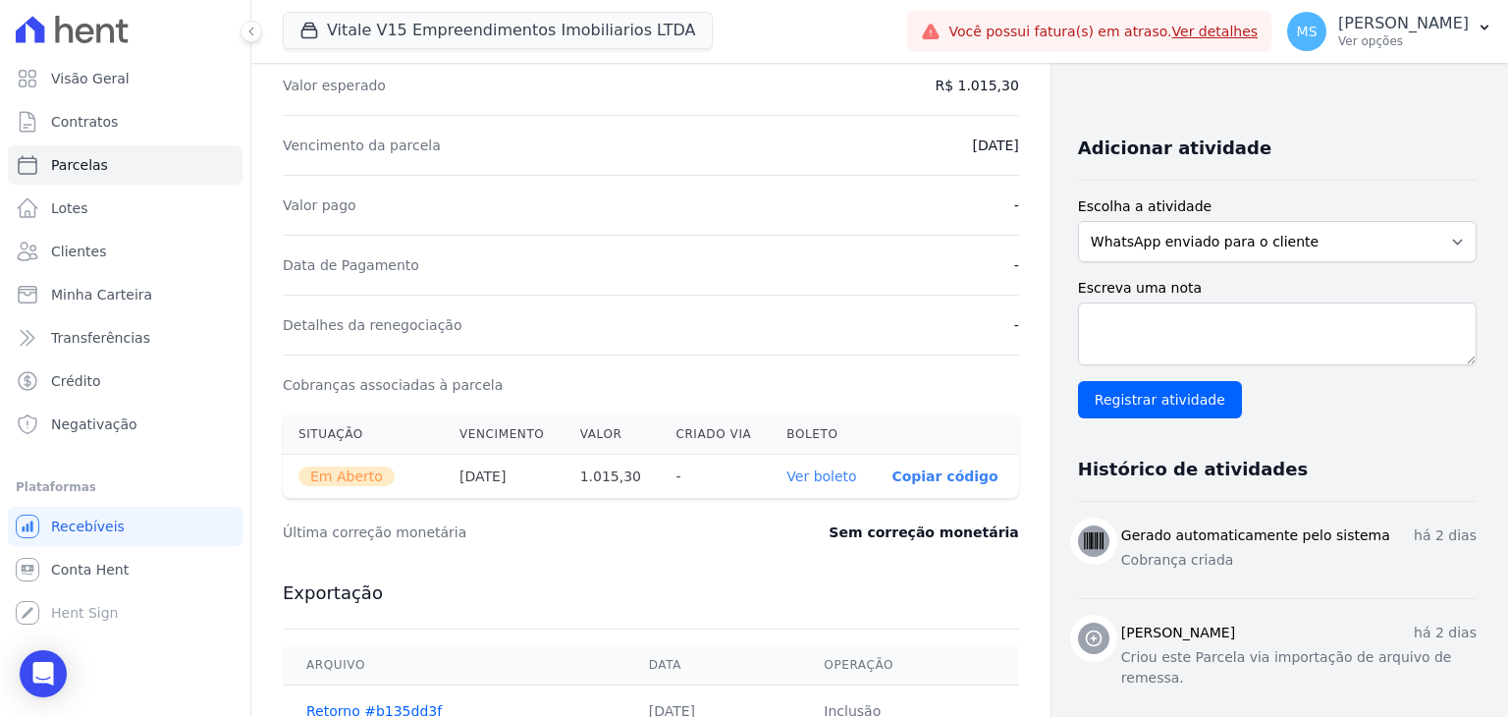
scroll to position [393, 0]
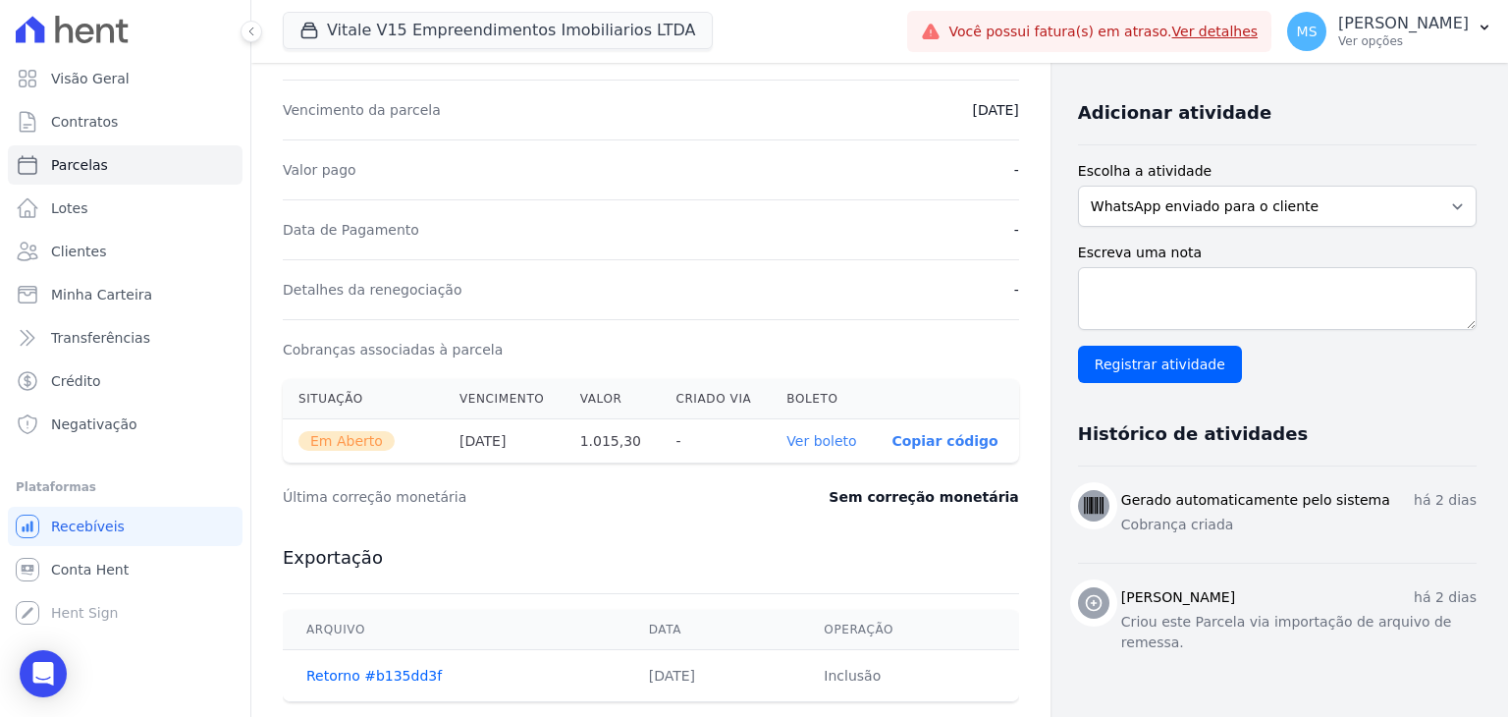
click at [817, 448] on th "Ver boleto" at bounding box center [823, 441] width 105 height 44
click at [814, 446] on link "Ver boleto" at bounding box center [822, 441] width 70 height 16
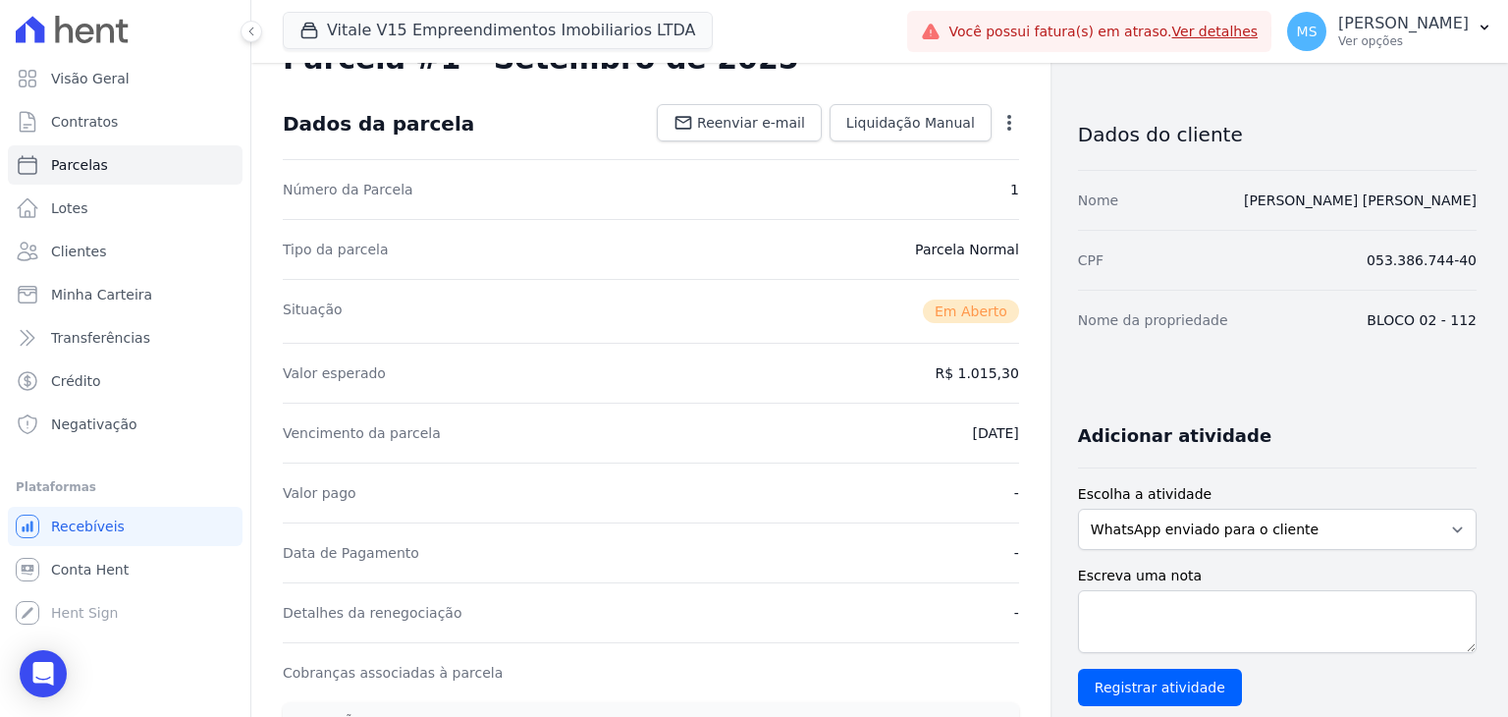
scroll to position [0, 0]
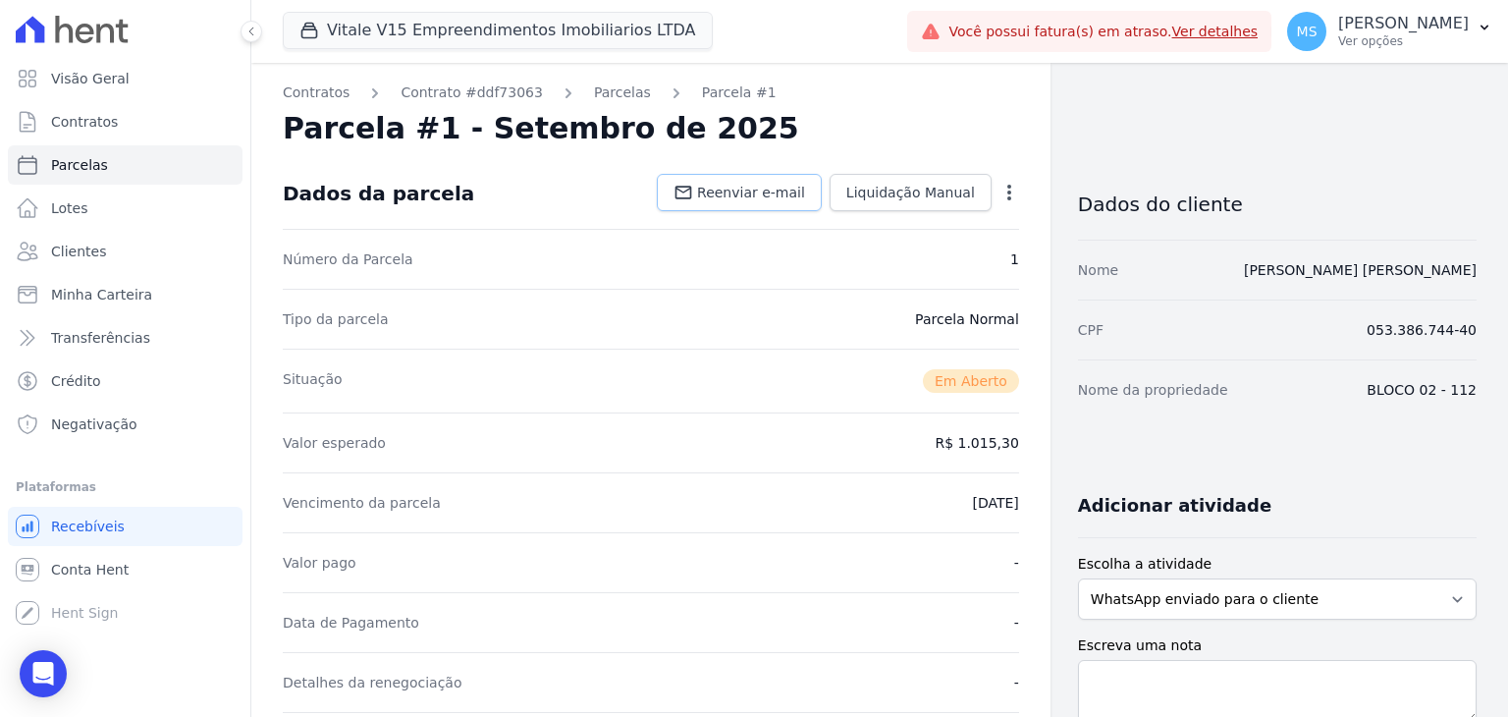
click at [759, 197] on span "Reenviar e-mail" at bounding box center [751, 193] width 108 height 20
click at [565, 89] on div "Parcelas" at bounding box center [605, 92] width 92 height 21
click at [594, 91] on link "Parcelas" at bounding box center [622, 92] width 57 height 21
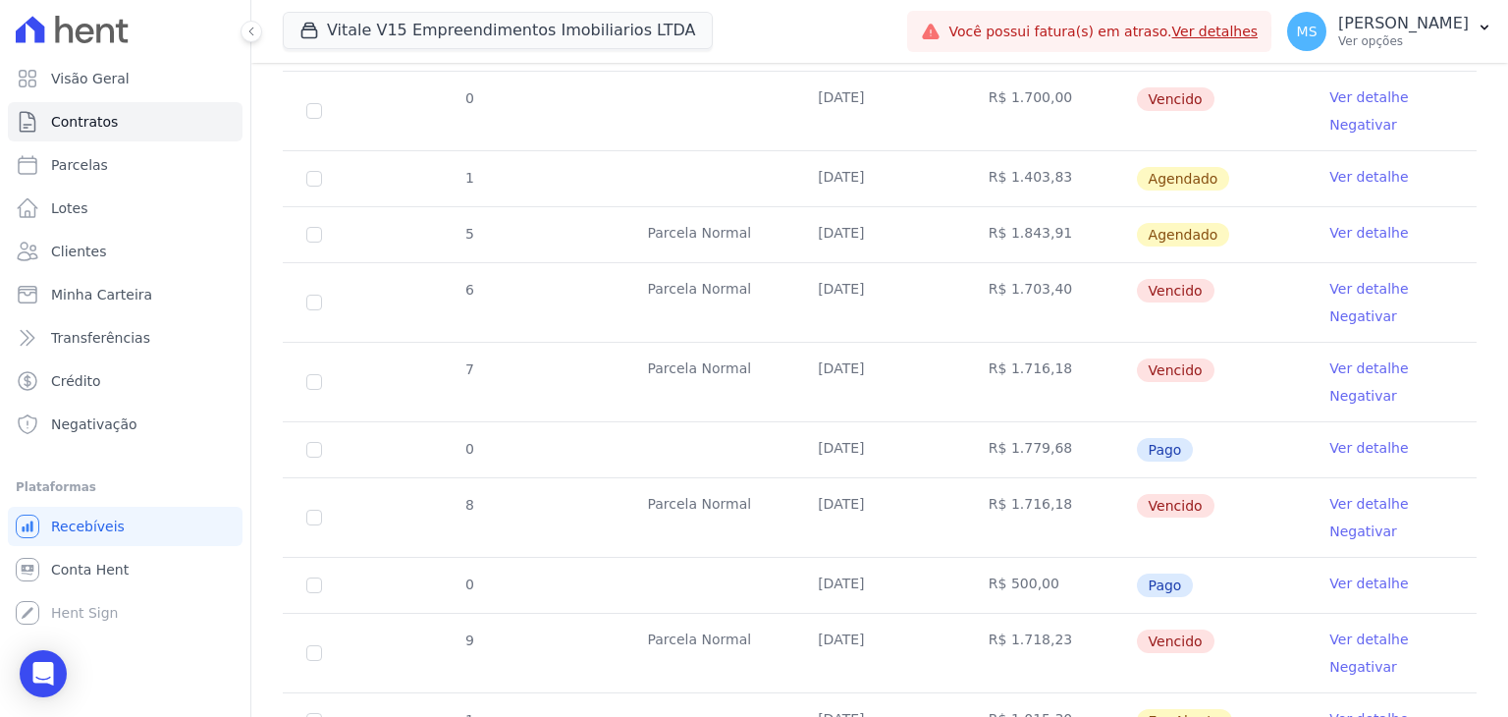
scroll to position [982, 0]
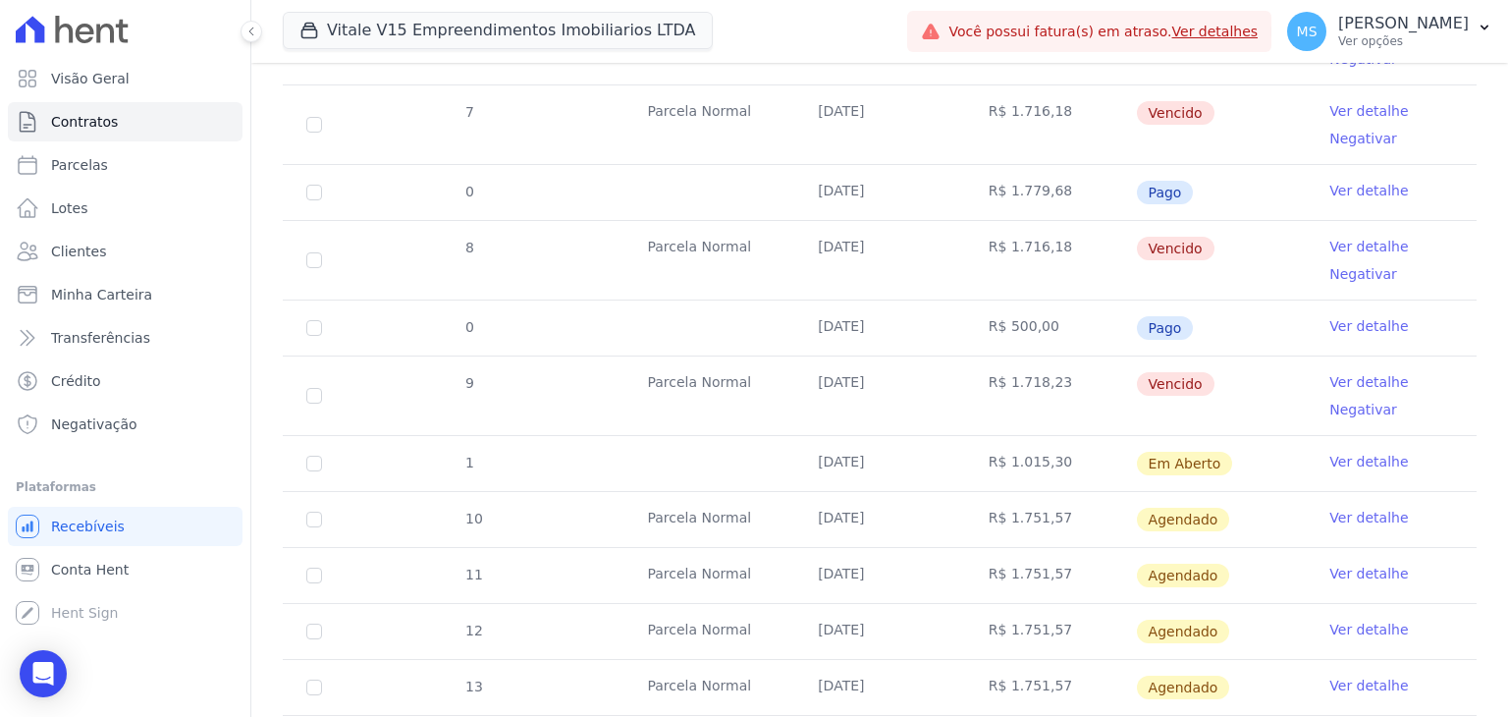
click at [1333, 517] on link "Ver detalhe" at bounding box center [1369, 518] width 79 height 20
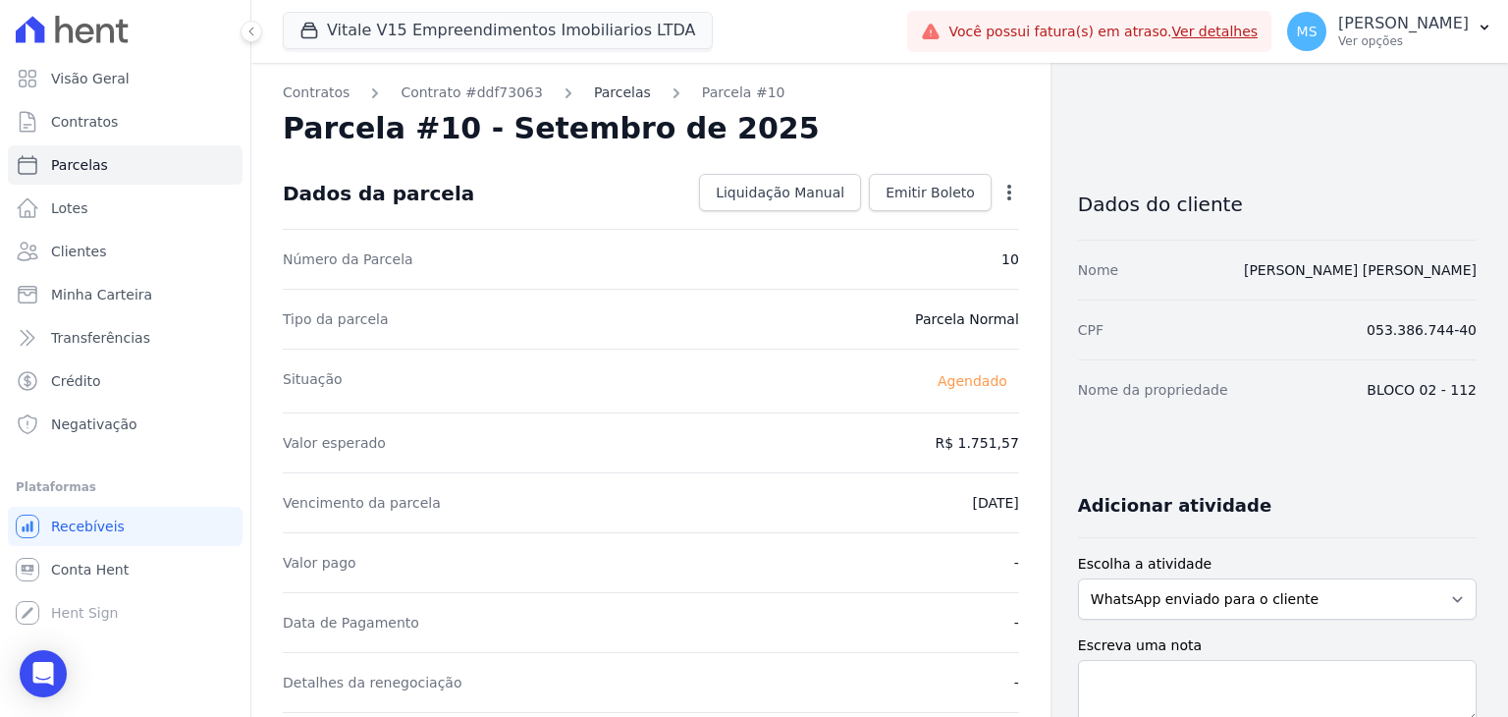
click at [613, 91] on link "Parcelas" at bounding box center [622, 92] width 57 height 21
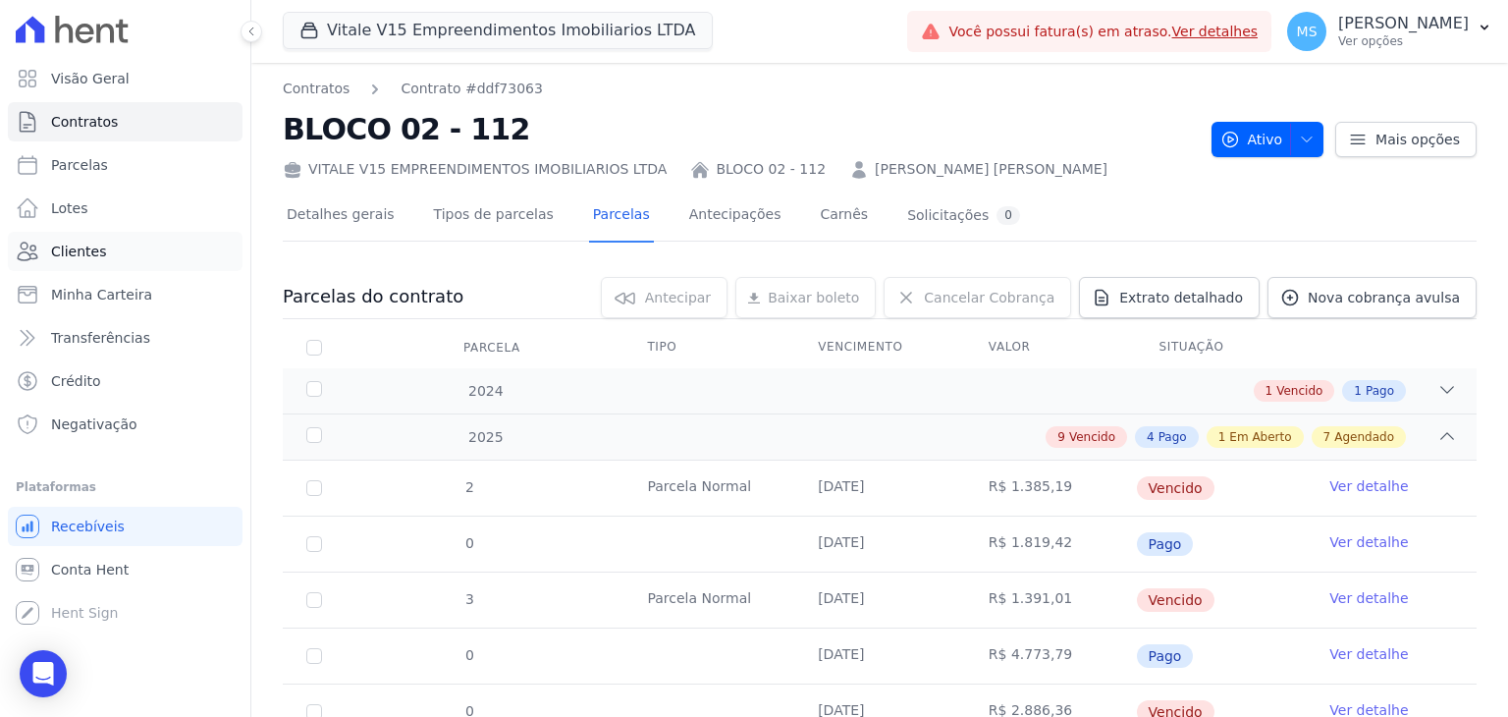
click at [82, 254] on span "Clientes" at bounding box center [78, 252] width 55 height 20
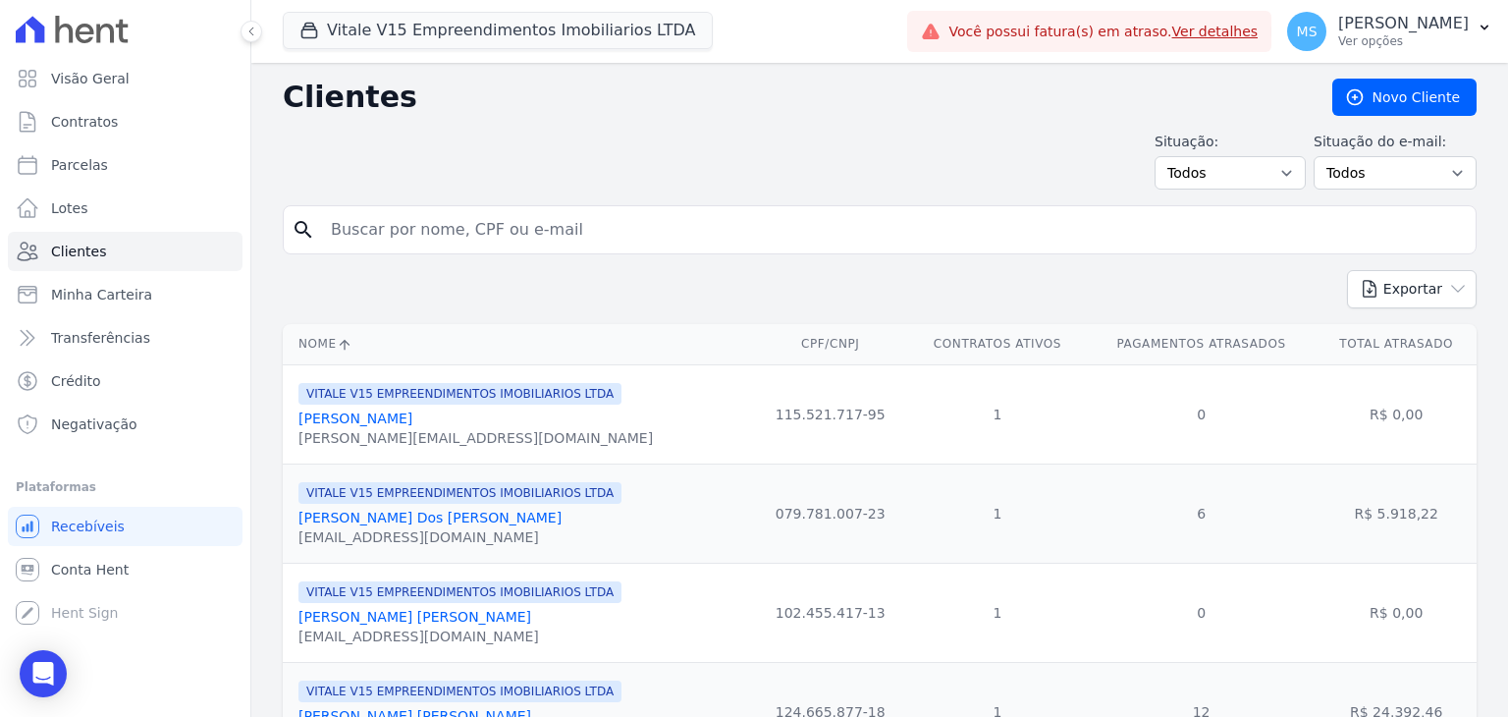
click at [430, 232] on input "search" at bounding box center [893, 229] width 1149 height 39
type input "[PERSON_NAME]"
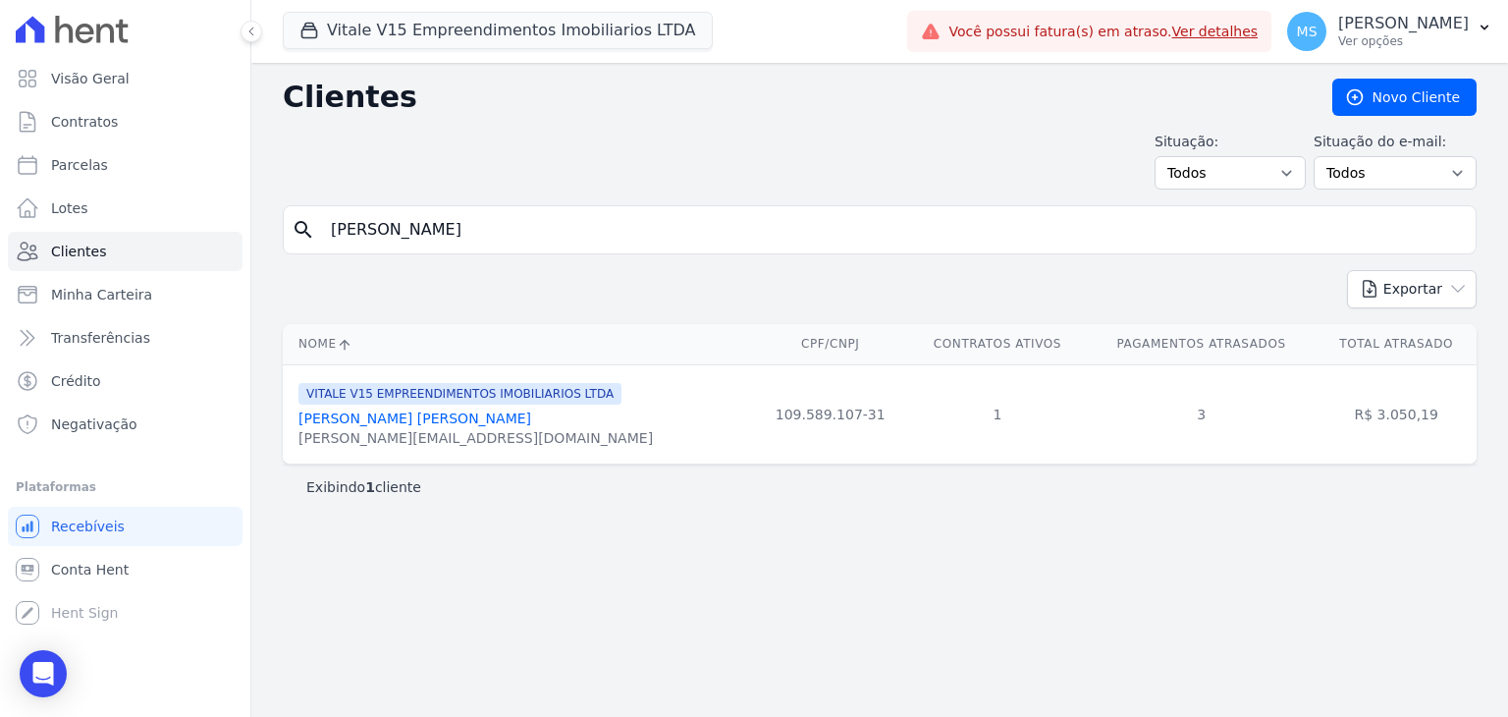
click at [494, 418] on link "[PERSON_NAME] [PERSON_NAME]" at bounding box center [415, 418] width 233 height 16
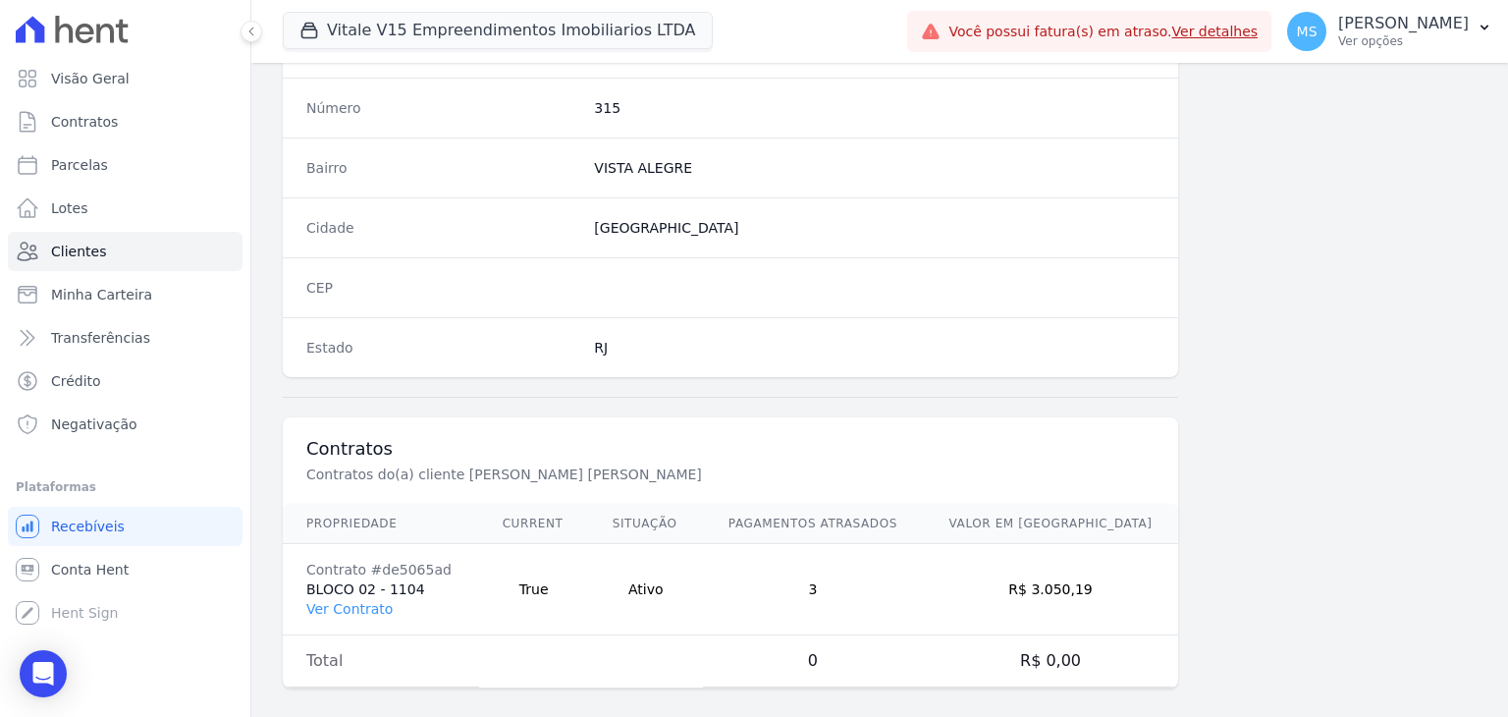
scroll to position [1115, 0]
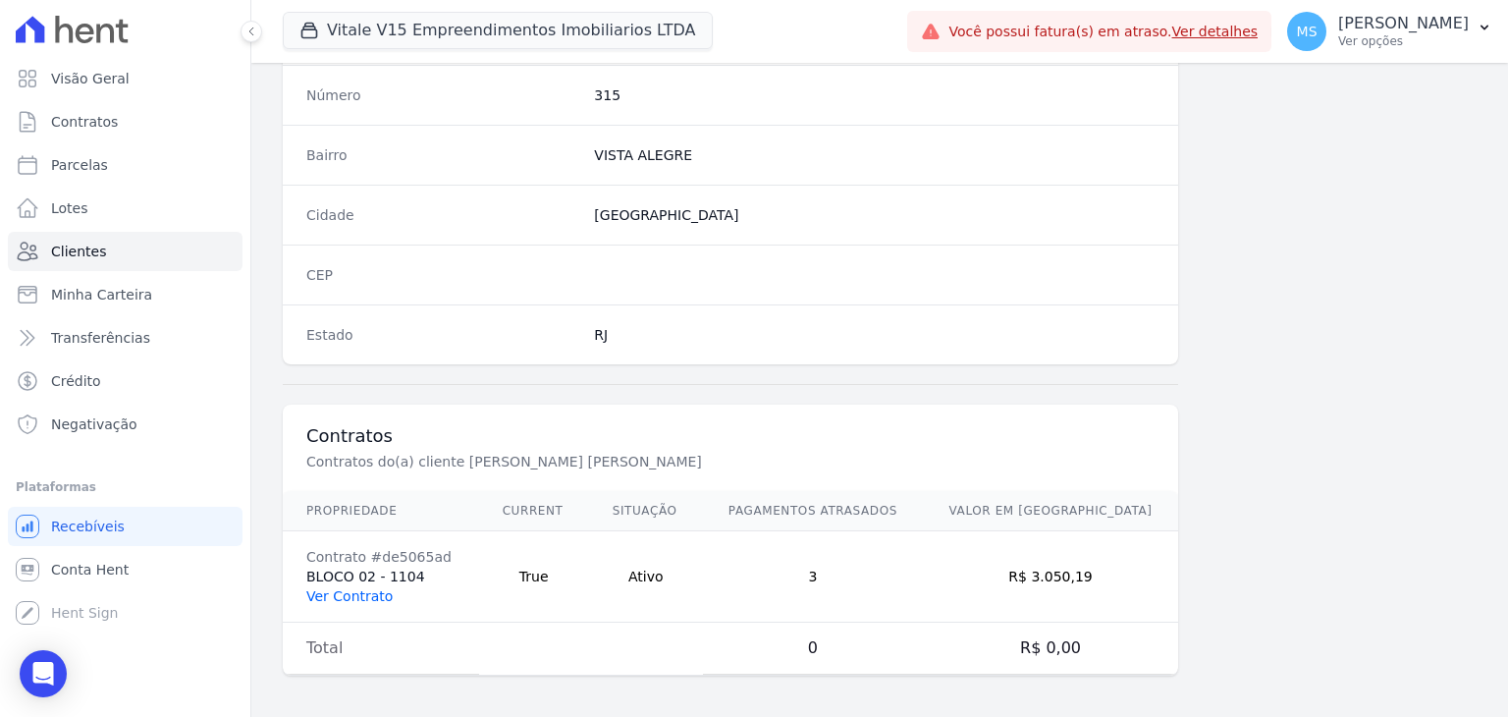
click at [369, 596] on link "Ver Contrato" at bounding box center [349, 596] width 86 height 16
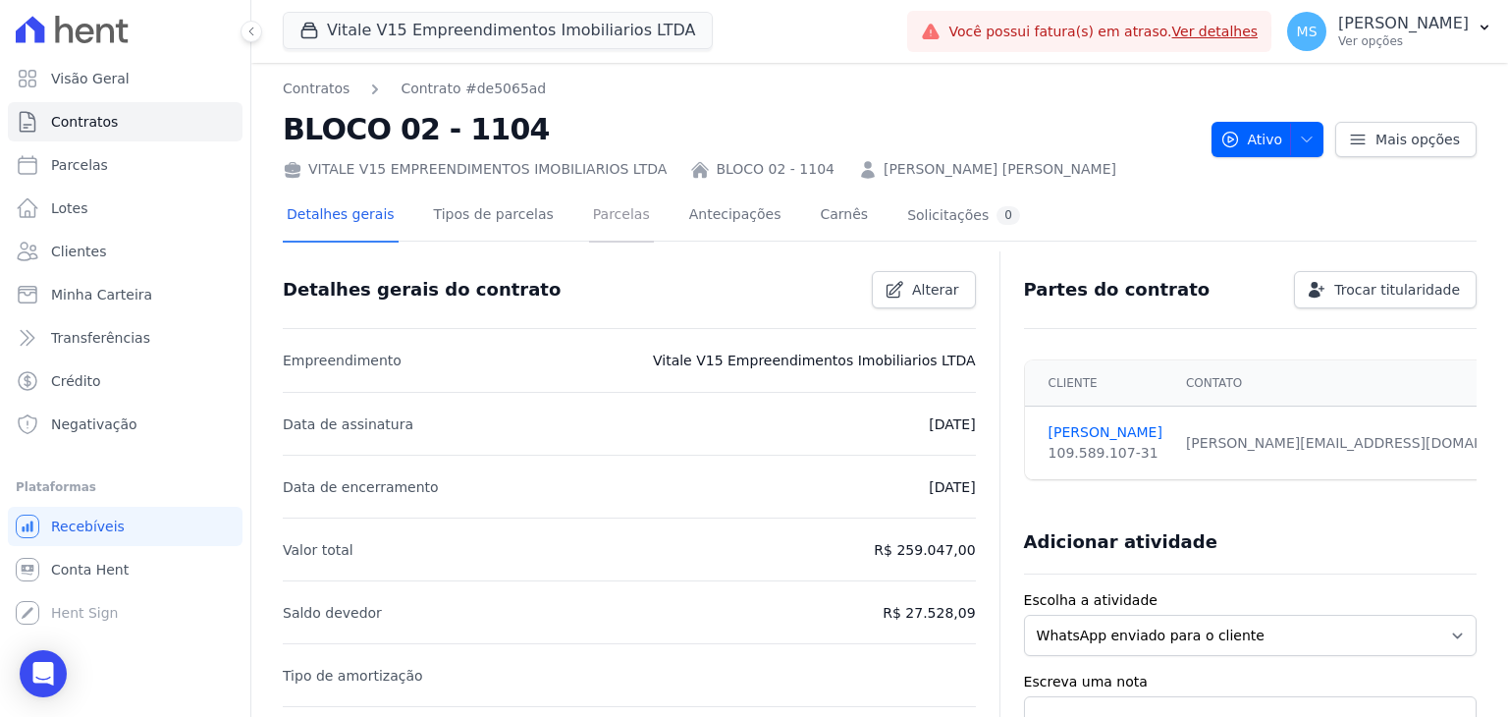
click at [589, 204] on link "Parcelas" at bounding box center [621, 216] width 65 height 52
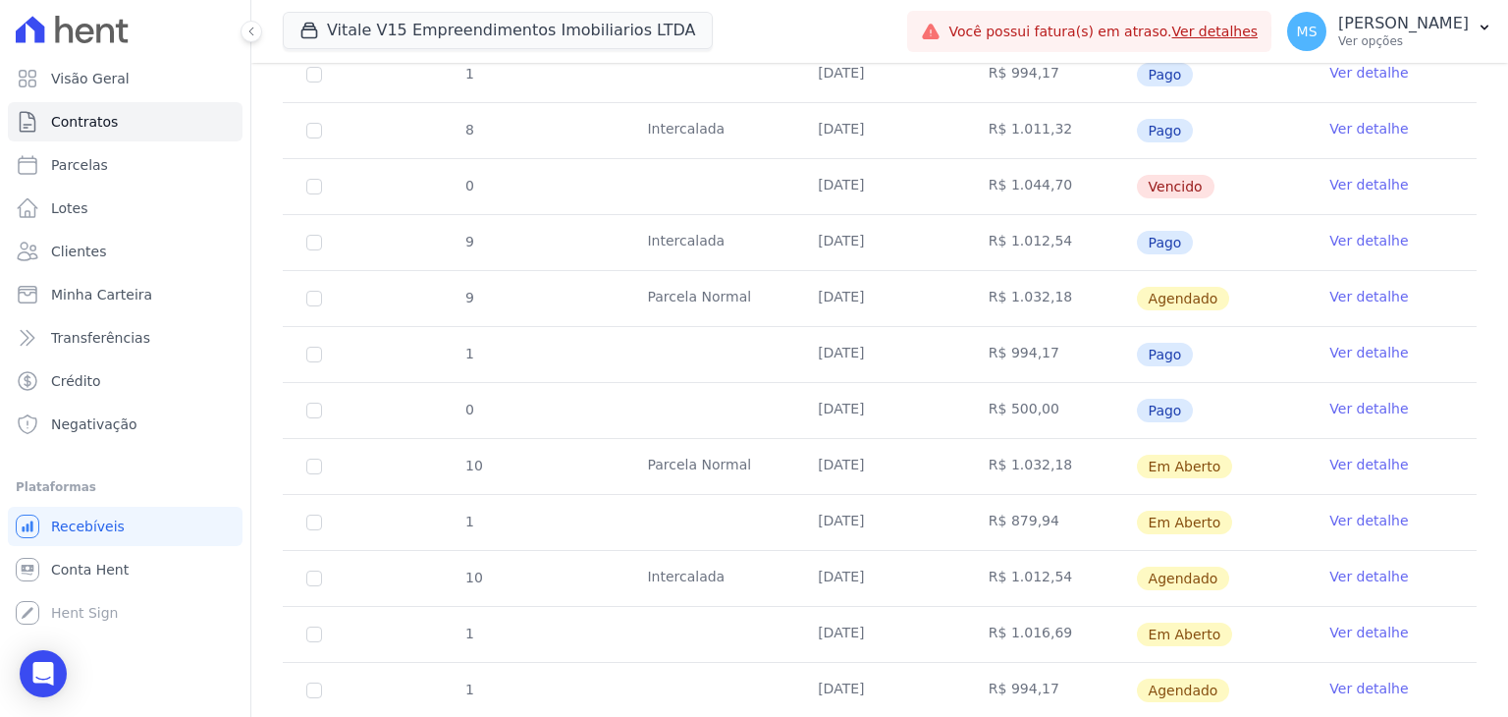
scroll to position [1571, 0]
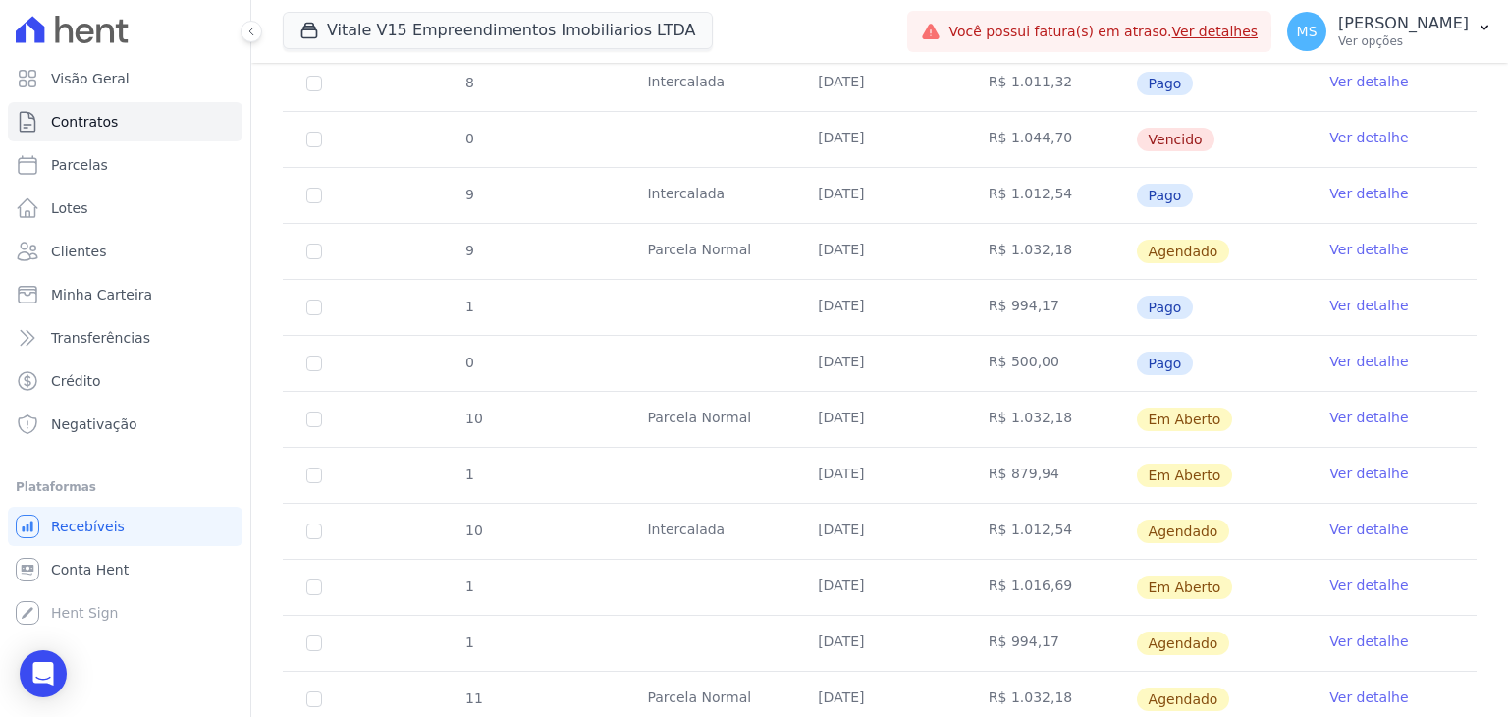
click at [1351, 408] on link "Ver detalhe" at bounding box center [1369, 418] width 79 height 20
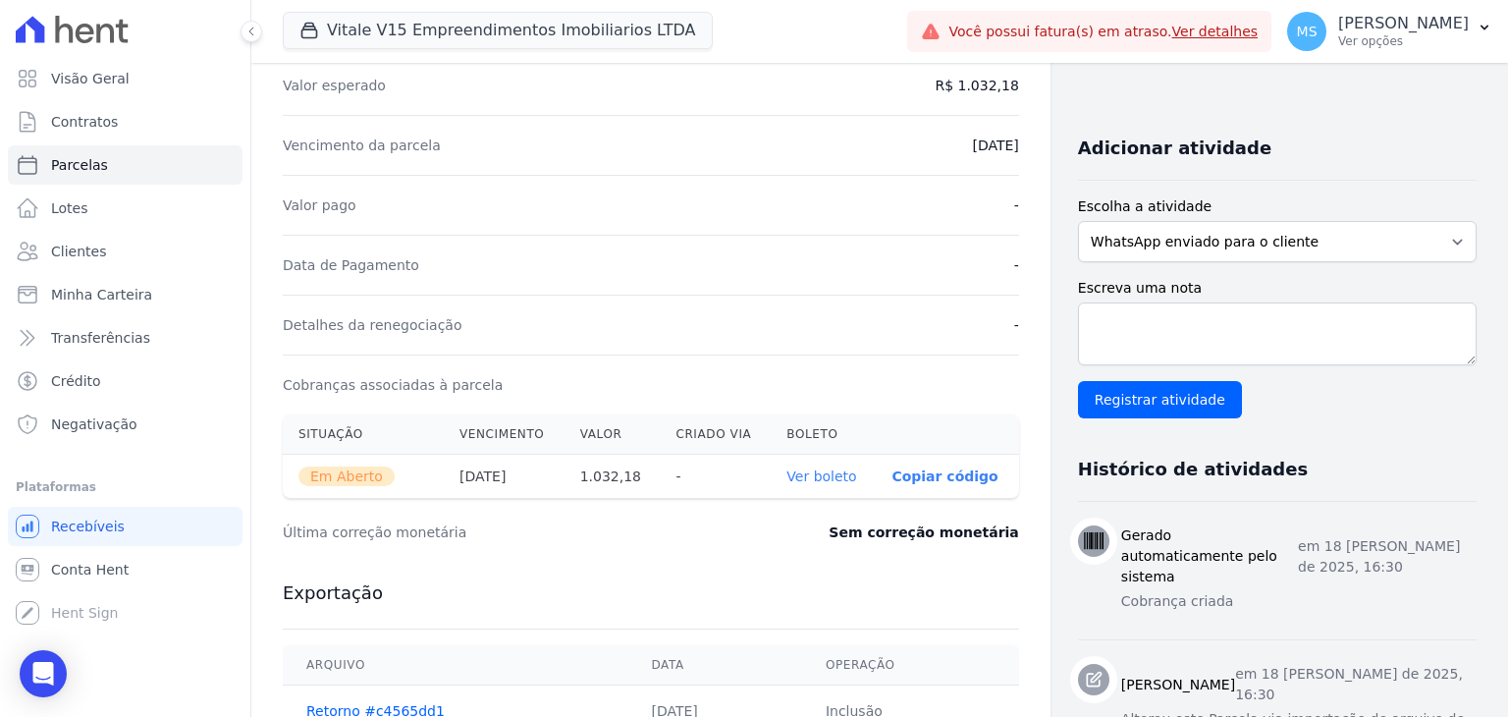
scroll to position [393, 0]
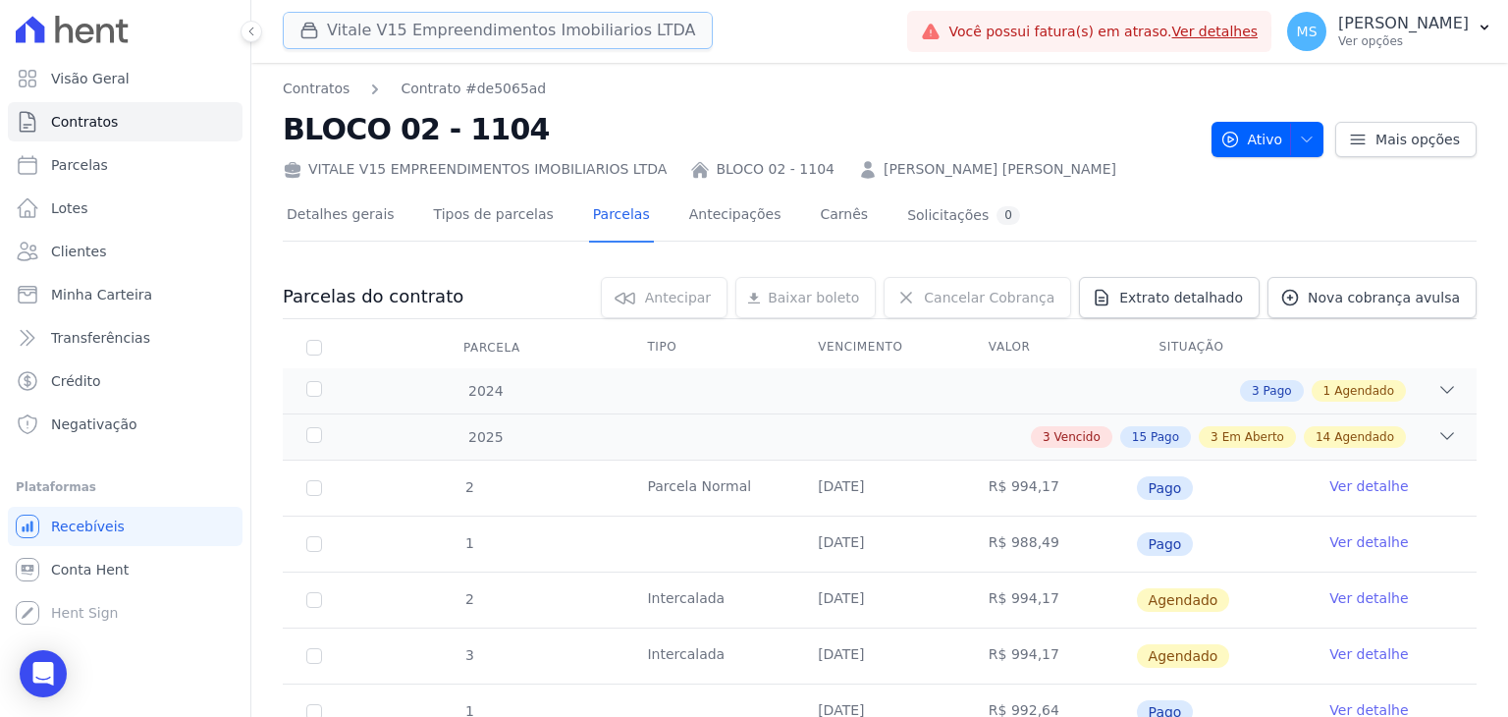
click at [408, 26] on button "Vitale V15 Empreendimentos Imobiliarios LTDA" at bounding box center [498, 30] width 430 height 37
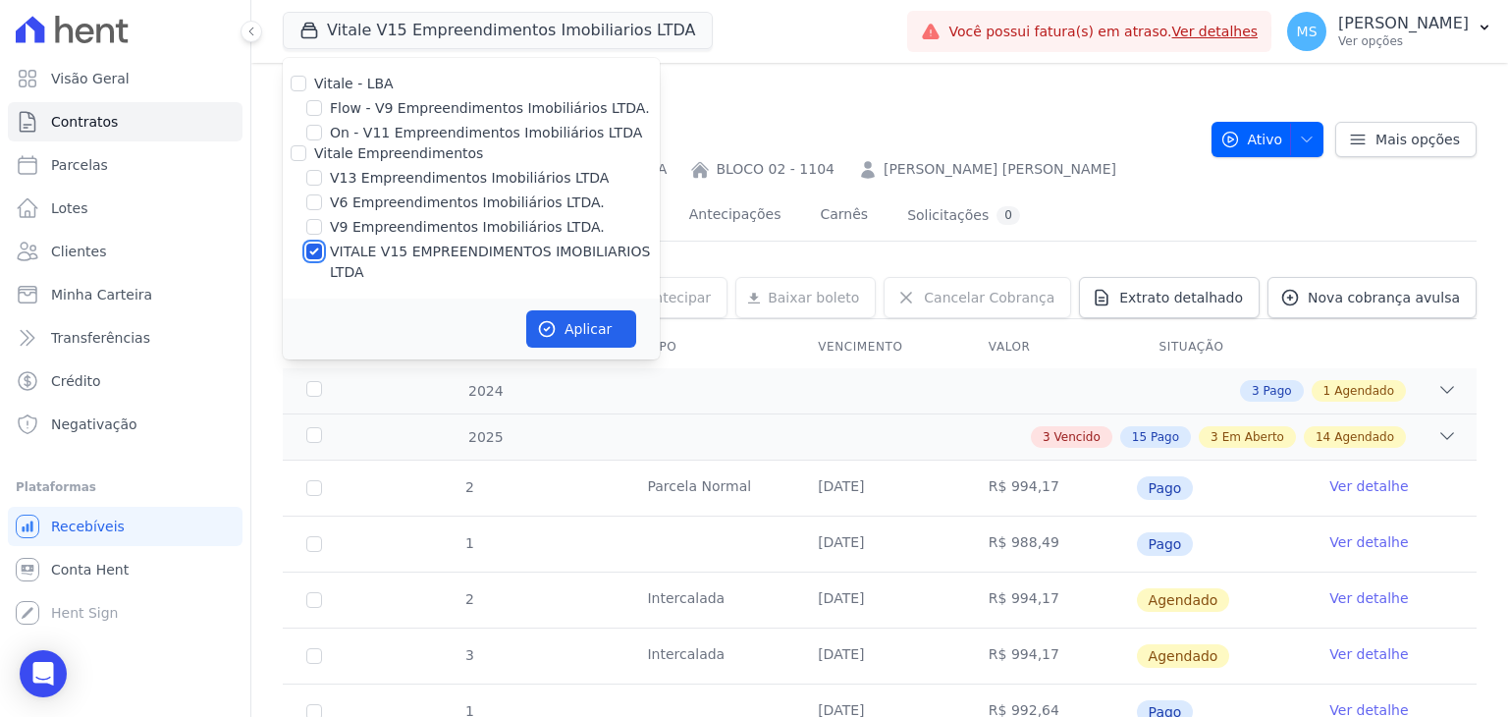
click at [311, 244] on input "VITALE V15 EMPREENDIMENTOS IMOBILIARIOS LTDA" at bounding box center [314, 252] width 16 height 16
checkbox input "false"
click at [311, 169] on div at bounding box center [314, 178] width 16 height 20
click at [319, 180] on input "V13 Empreendimentos Imobiliários LTDA" at bounding box center [314, 178] width 16 height 16
checkbox input "true"
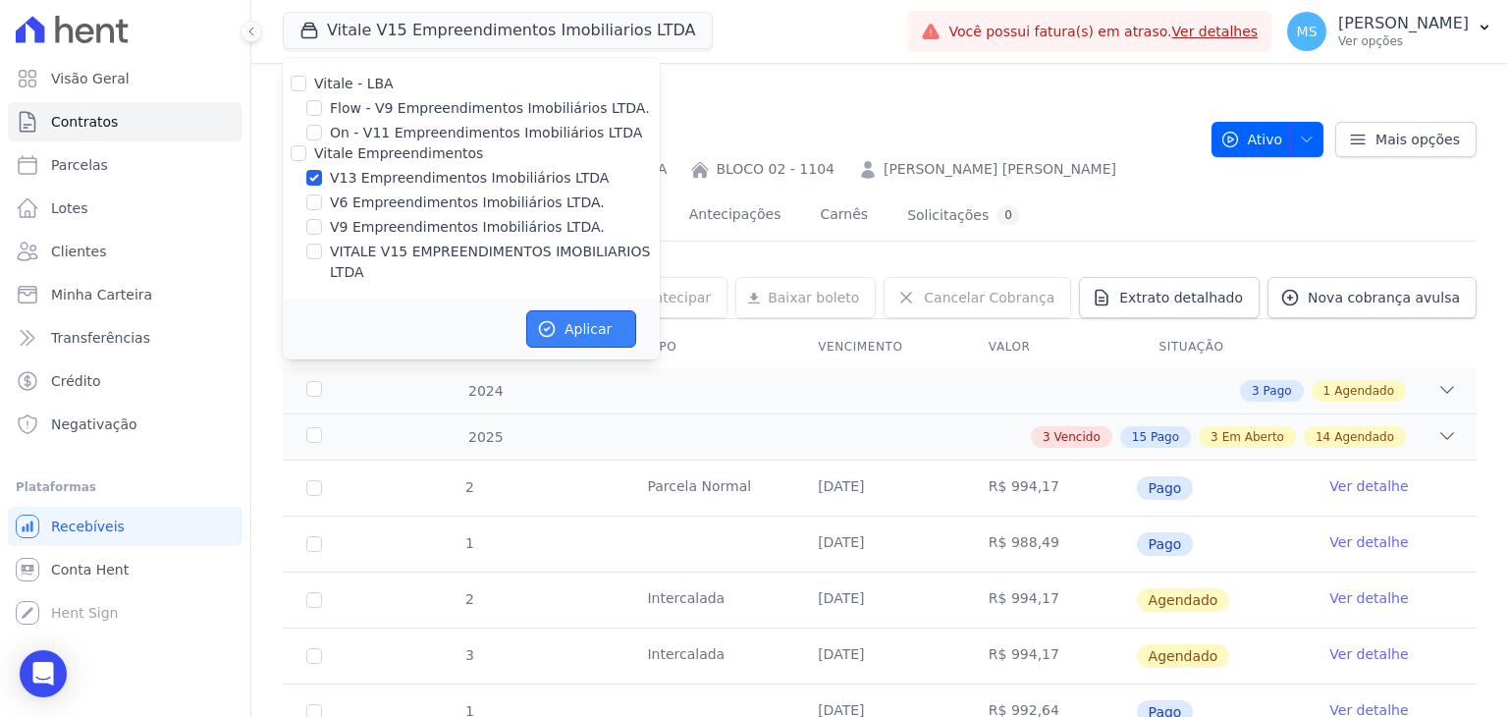
click at [582, 311] on button "Aplicar" at bounding box center [581, 328] width 110 height 37
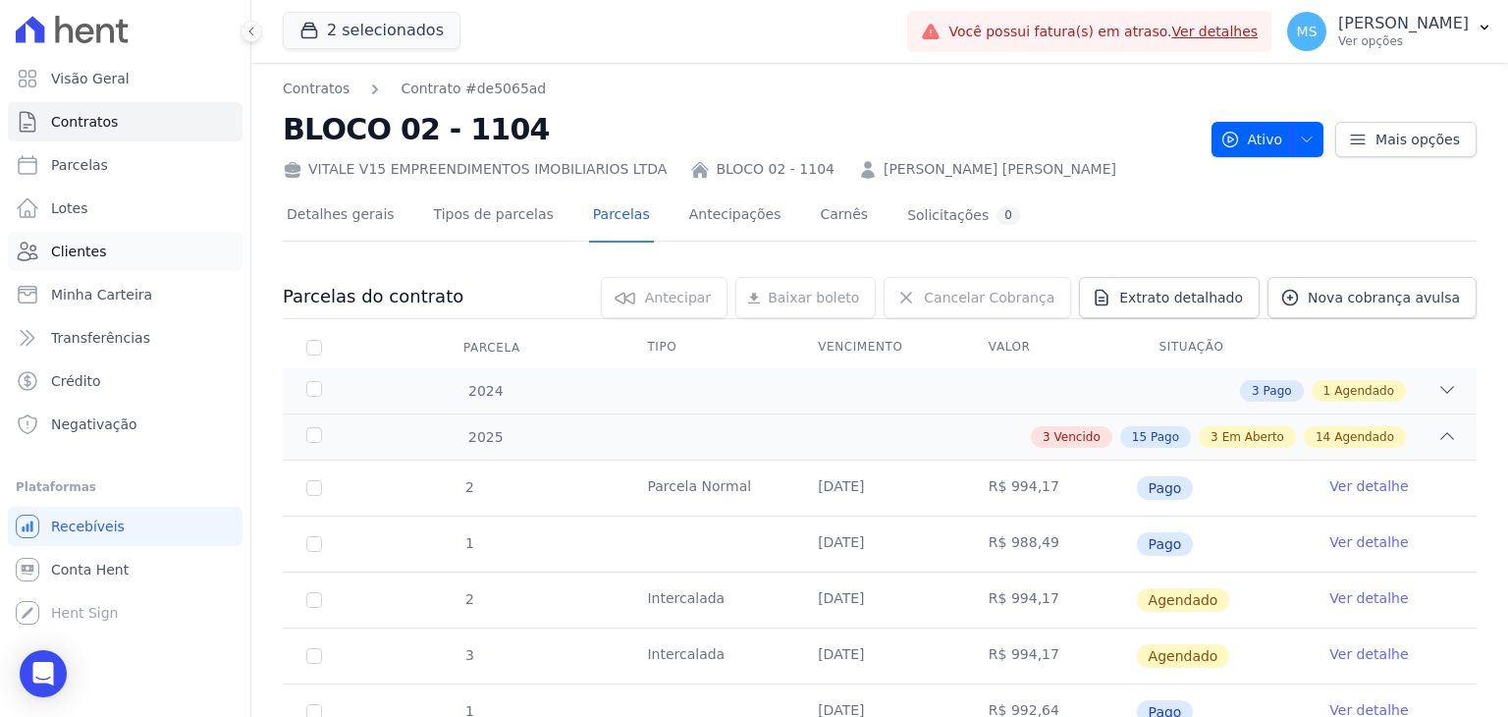
click at [70, 251] on span "Clientes" at bounding box center [78, 252] width 55 height 20
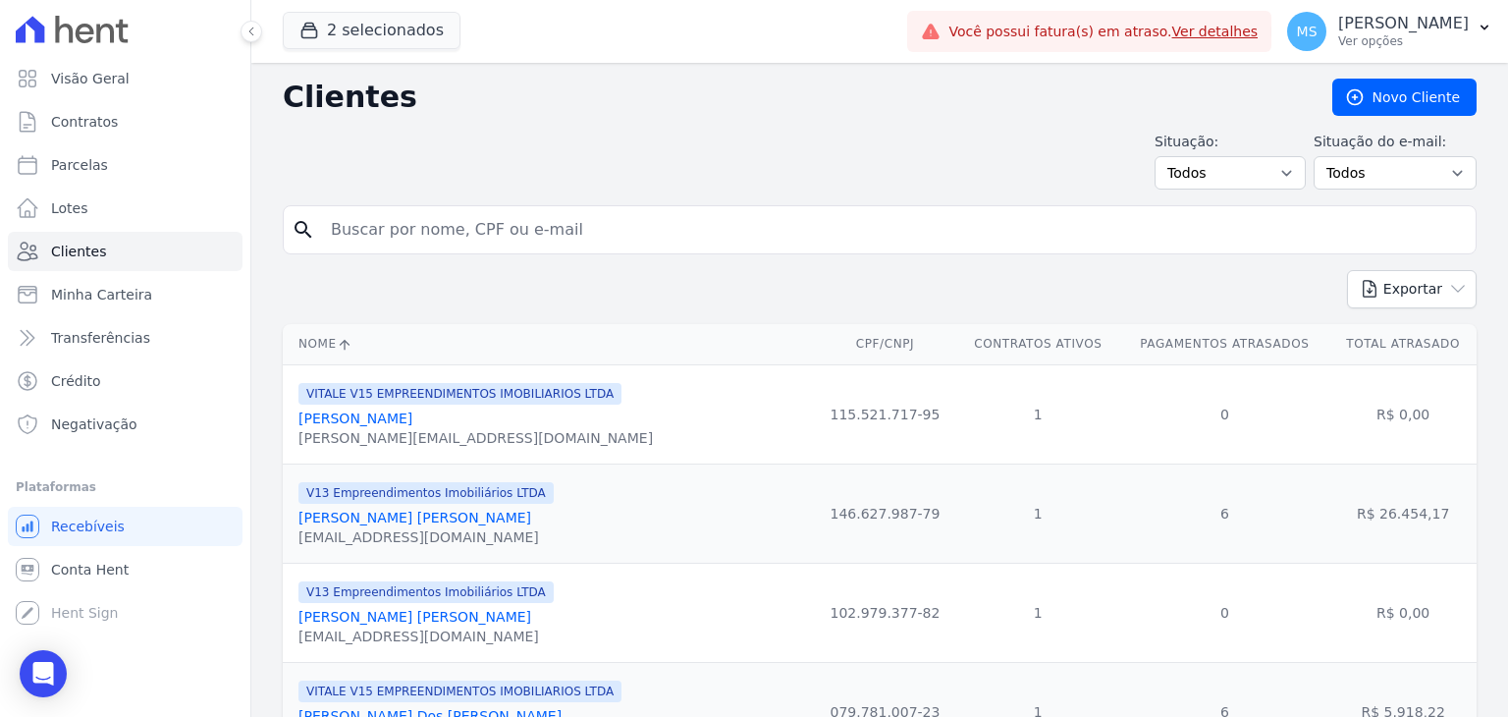
click at [383, 233] on input "search" at bounding box center [893, 229] width 1149 height 39
type input "[PERSON_NAME]"
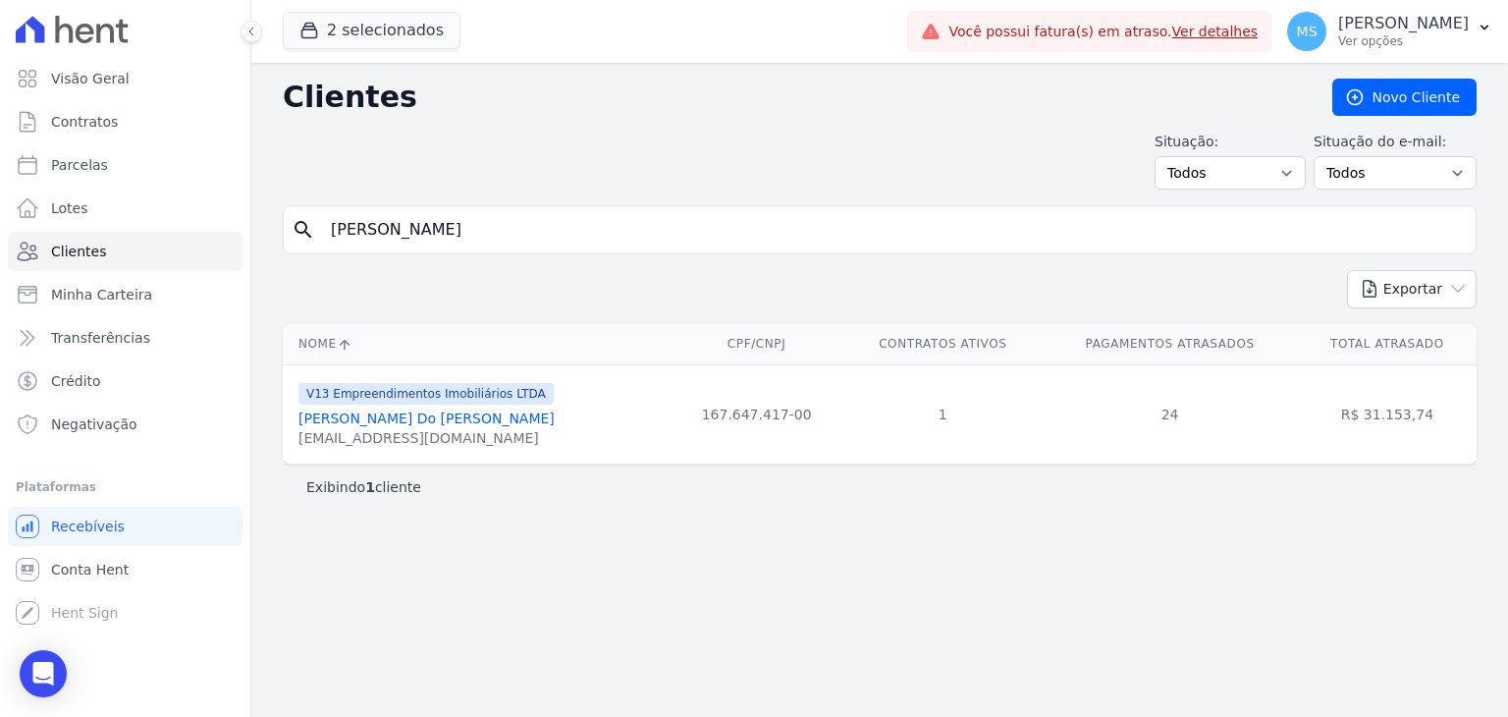
click at [459, 424] on link "[PERSON_NAME] Do [PERSON_NAME]" at bounding box center [427, 418] width 256 height 16
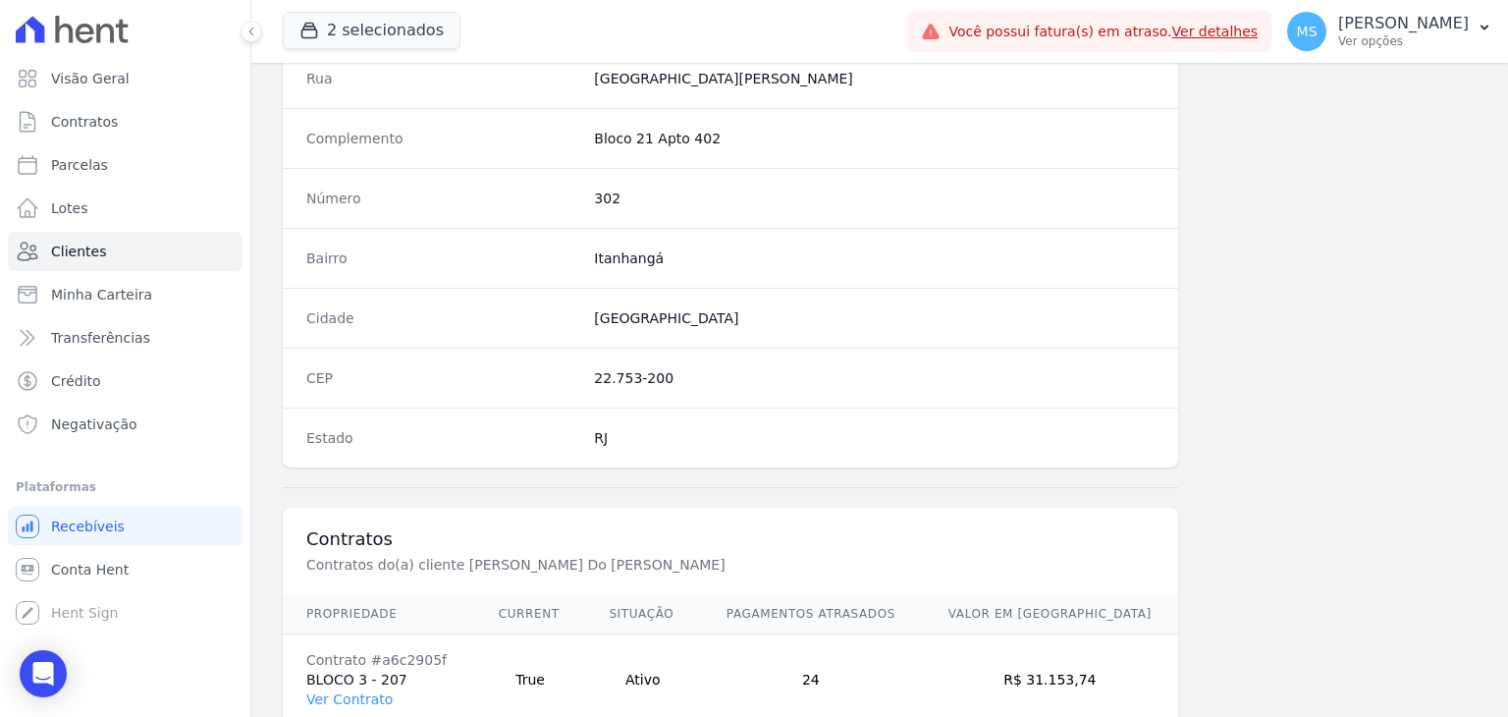
scroll to position [1115, 0]
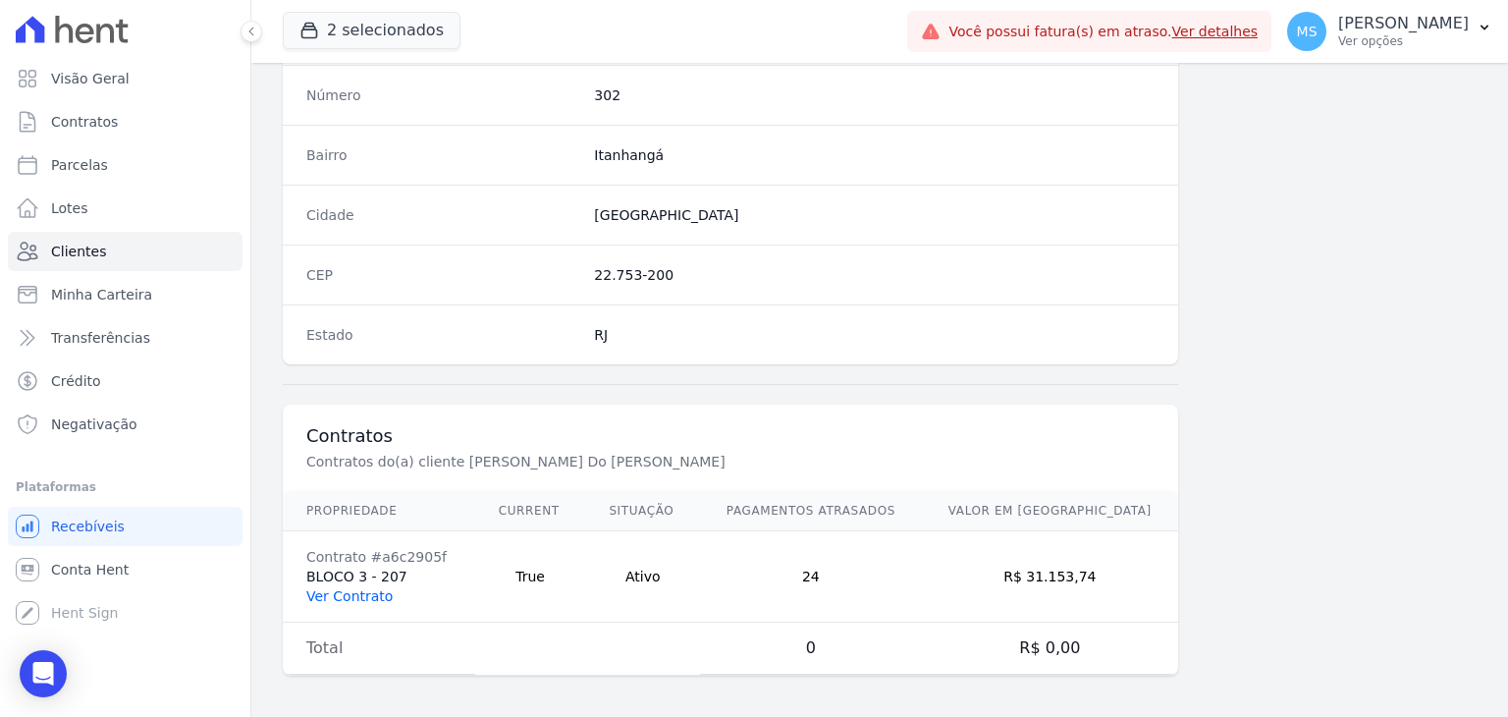
click at [343, 588] on link "Ver Contrato" at bounding box center [349, 596] width 86 height 16
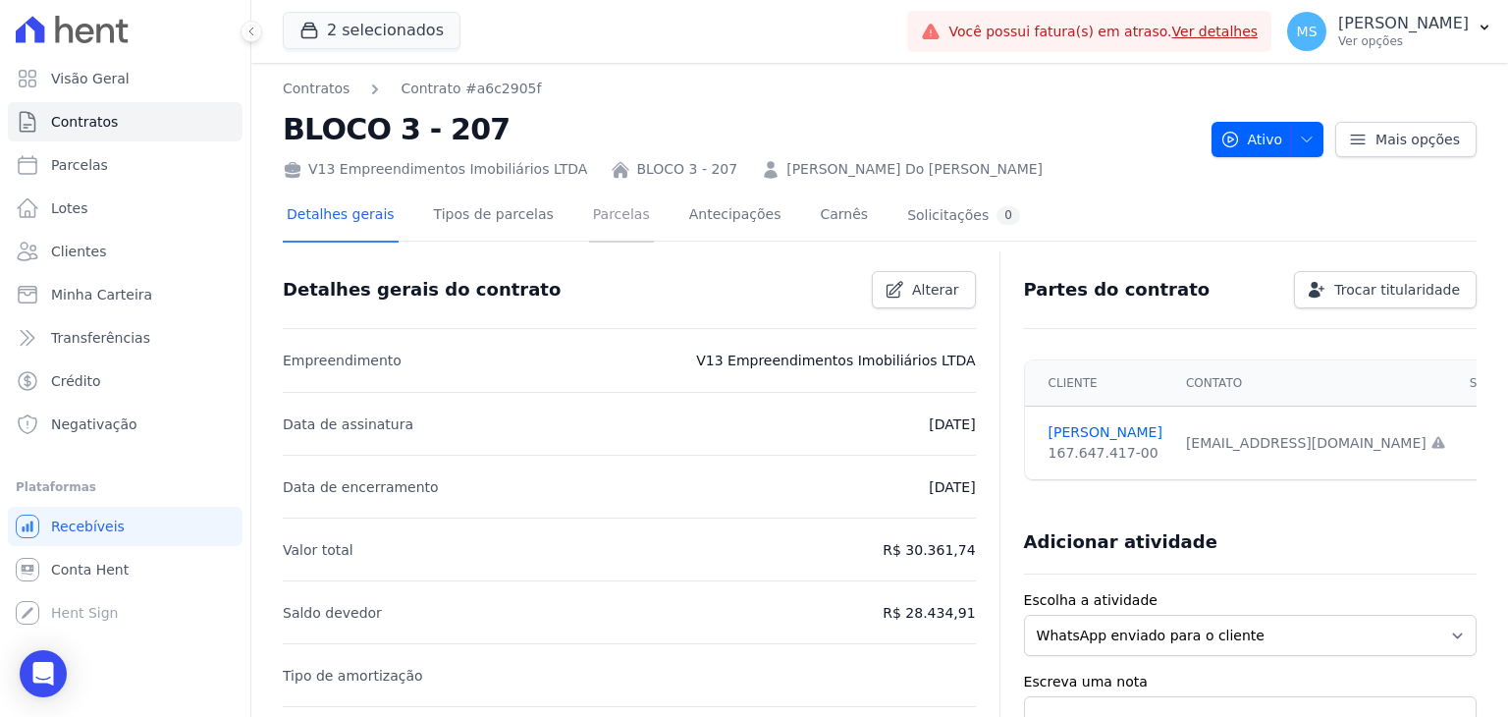
click at [607, 224] on link "Parcelas" at bounding box center [621, 216] width 65 height 52
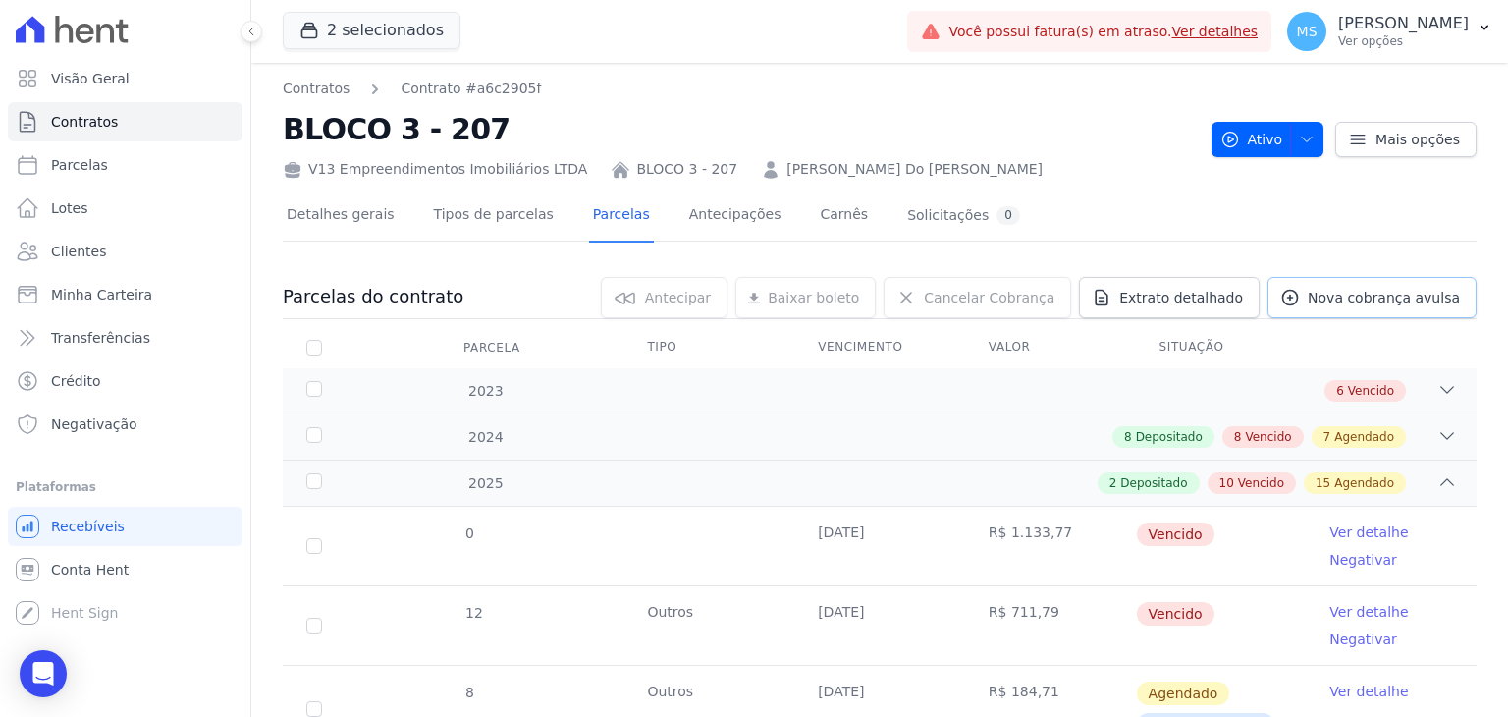
click at [1366, 304] on span "Nova cobrança avulsa" at bounding box center [1384, 298] width 152 height 20
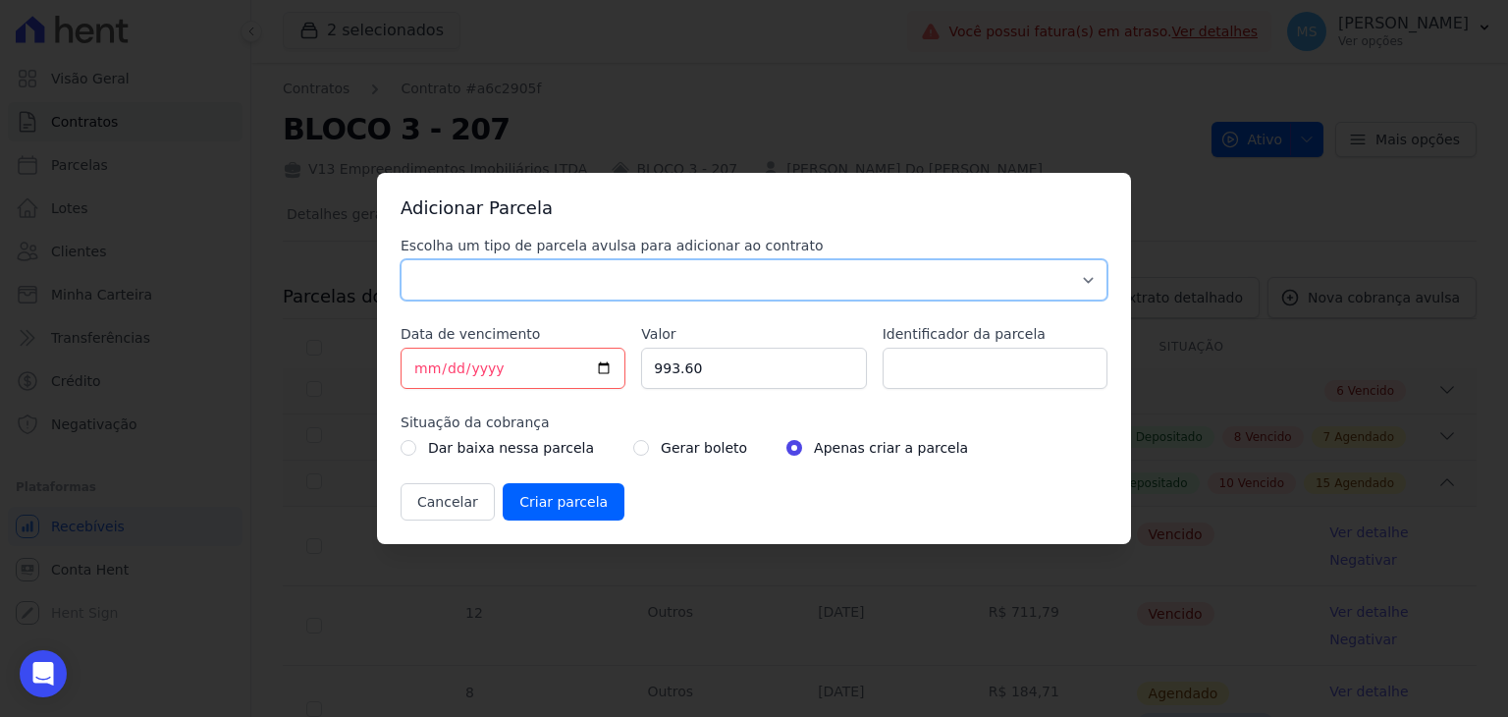
drag, startPoint x: 560, startPoint y: 290, endPoint x: 554, endPoint y: 299, distance: 10.6
click at [560, 290] on select "Parcela Normal Sinal Caução Intercalada Chaves Pré Chaves Pós Chaves Taxas Quit…" at bounding box center [754, 279] width 707 height 41
click at [401, 259] on select "Parcela Normal Sinal Caução Intercalada Chaves Pré Chaves Pós Chaves Taxas Quit…" at bounding box center [754, 279] width 707 height 41
click at [479, 277] on select "Parcela Normal Sinal Caução Intercalada Chaves Pré Chaves Pós Chaves Taxas Quit…" at bounding box center [754, 279] width 707 height 41
select select "others"
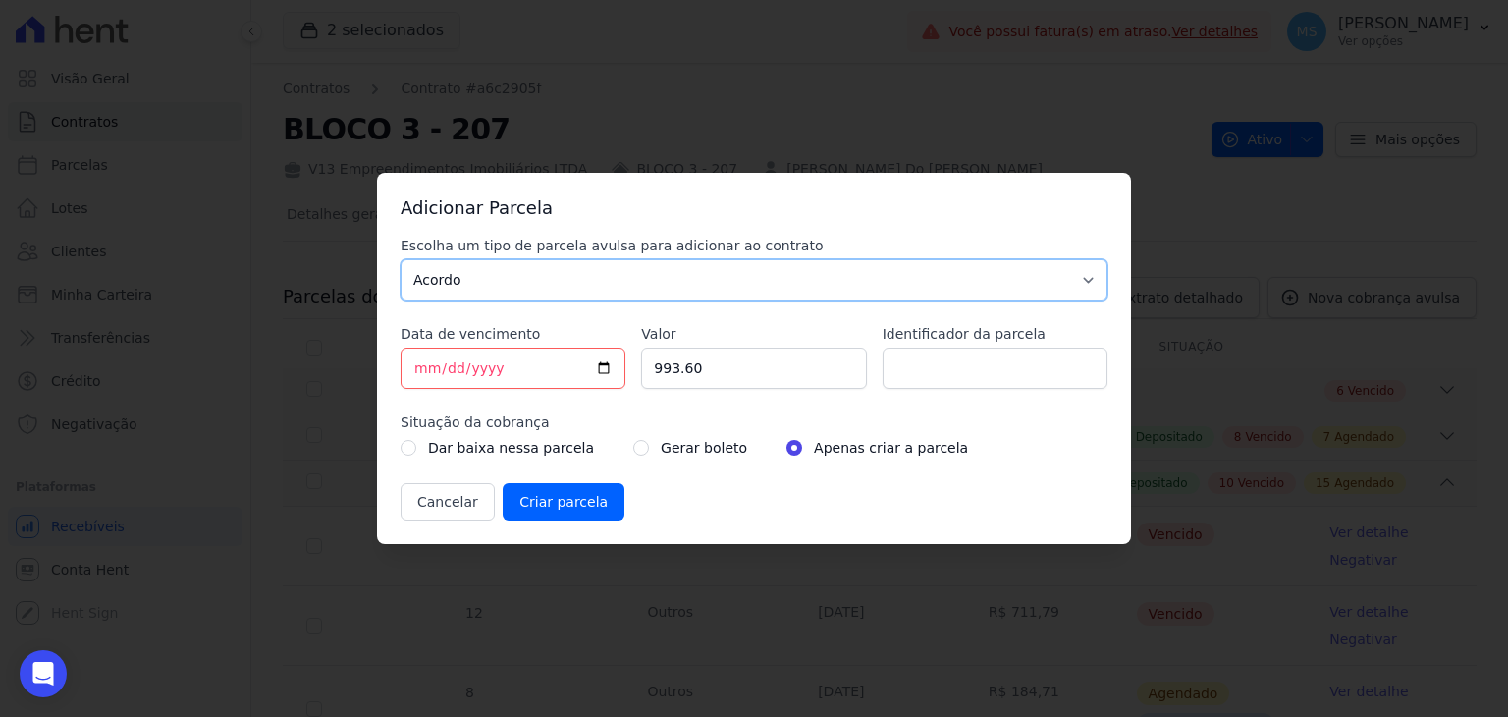
click at [401, 259] on select "Parcela Normal Sinal Caução Intercalada Chaves Pré Chaves Pós Chaves Taxas Quit…" at bounding box center [754, 279] width 707 height 41
click at [426, 366] on input "[DATE]" at bounding box center [513, 368] width 225 height 41
type input "[DATE]"
type input "755.98"
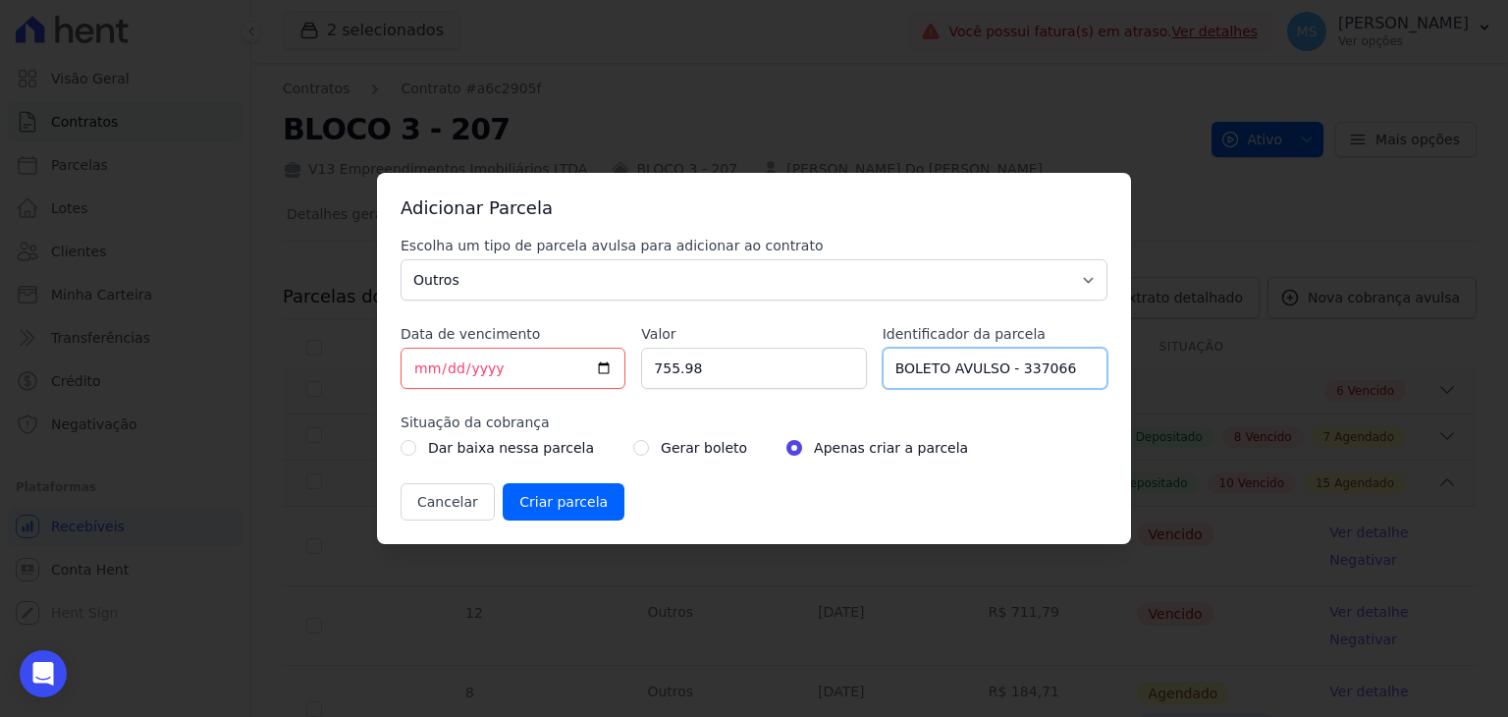
type input "BOLETO AVULSO - 337066"
click at [633, 445] on input "radio" at bounding box center [641, 448] width 16 height 16
radio input "true"
click at [565, 506] on input "Criar parcela" at bounding box center [564, 501] width 122 height 37
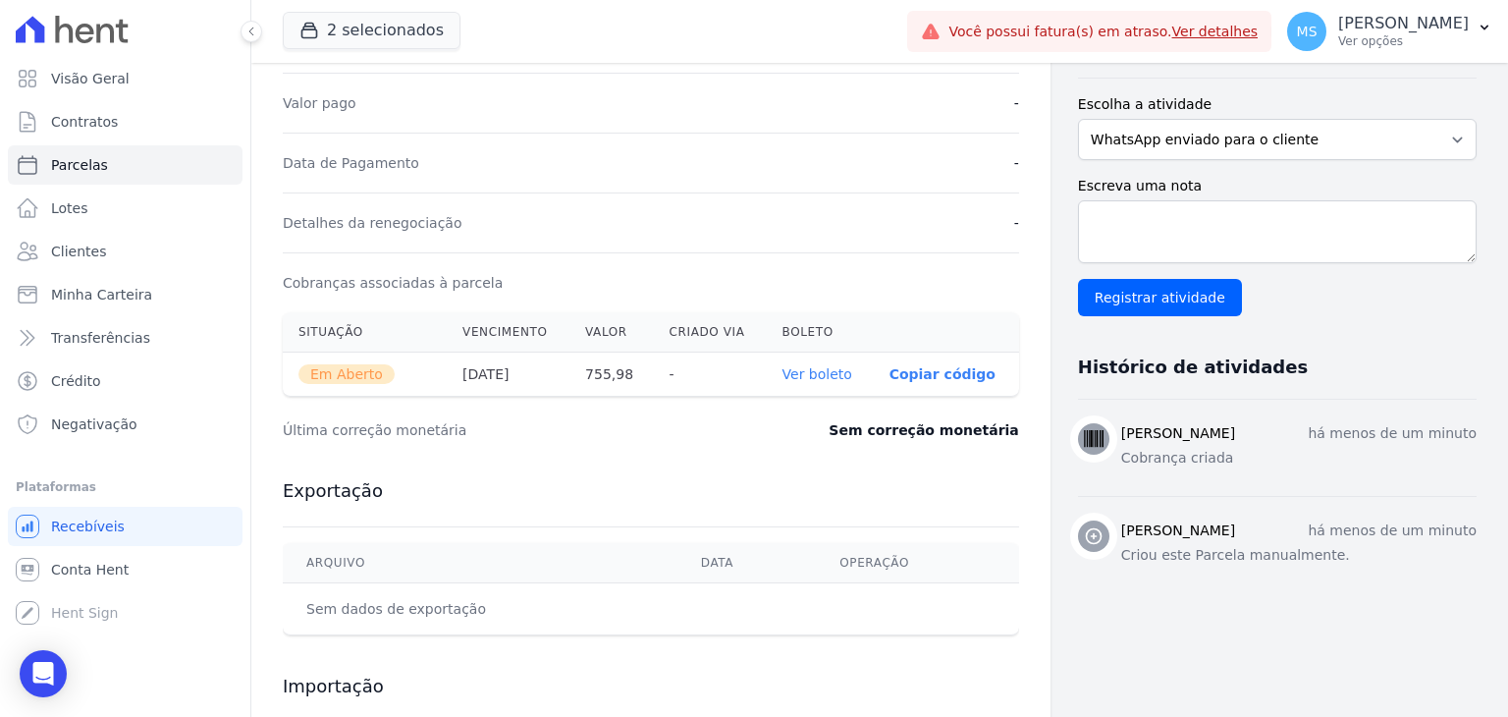
scroll to position [491, 0]
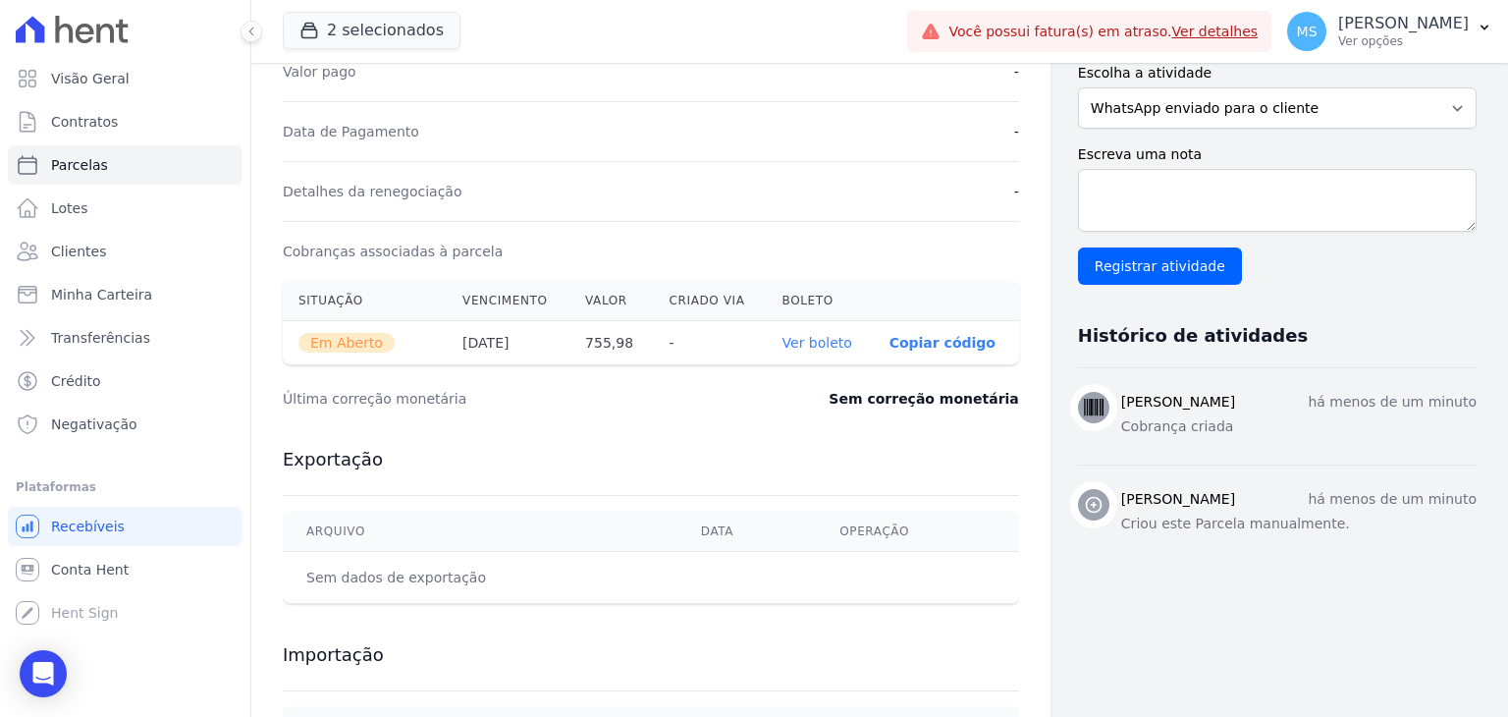
click at [820, 344] on link "Ver boleto" at bounding box center [818, 343] width 70 height 16
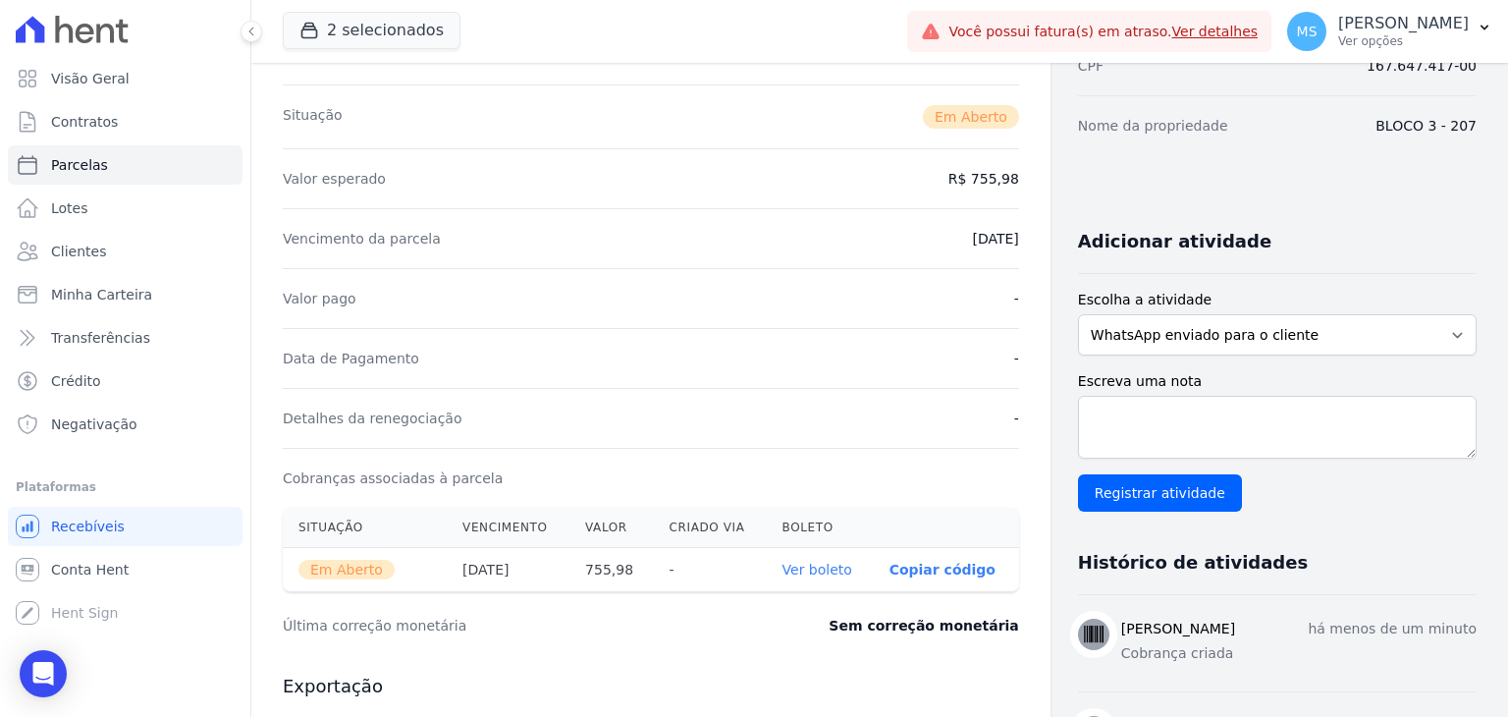
scroll to position [0, 0]
